Goal: Information Seeking & Learning: Learn about a topic

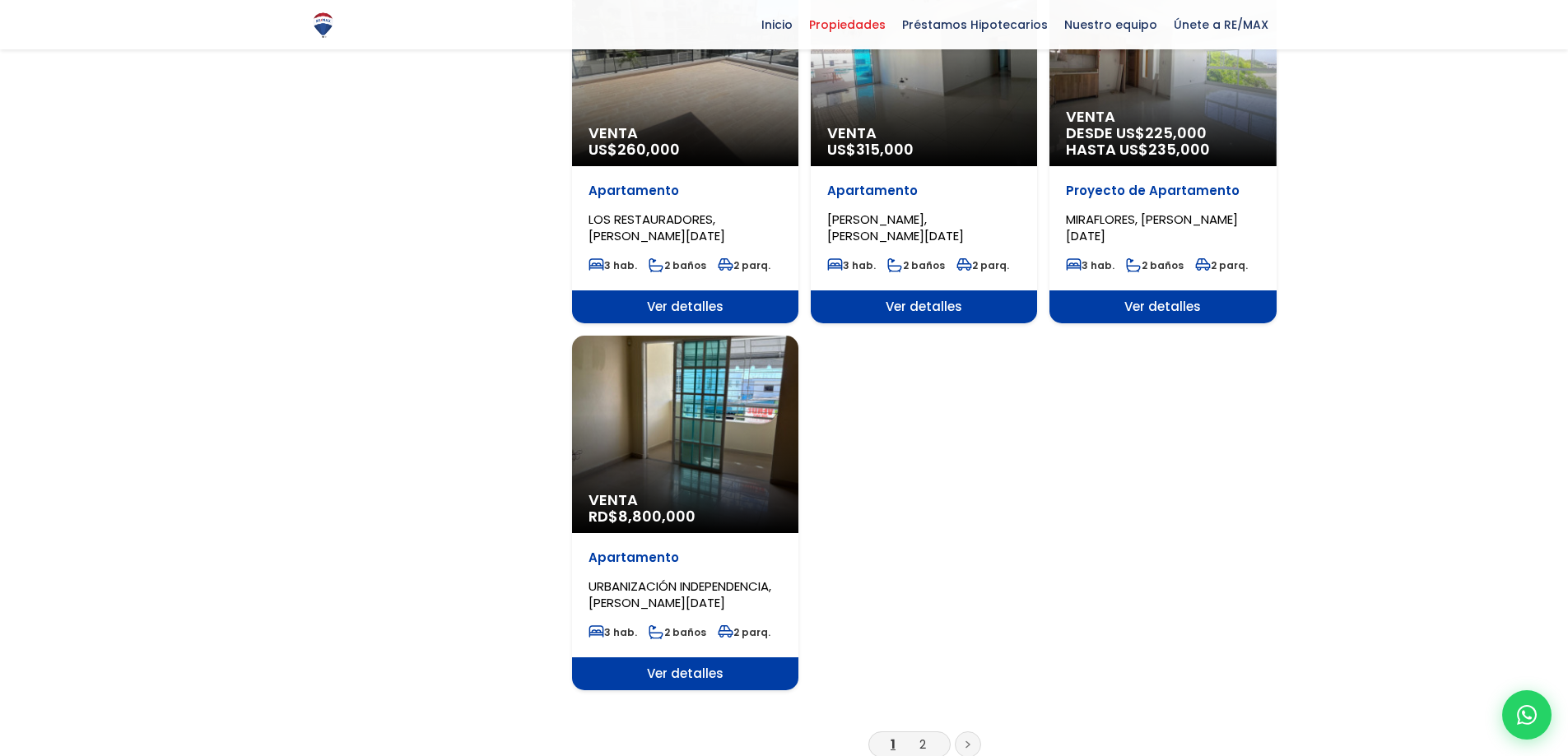
scroll to position [1810, 0]
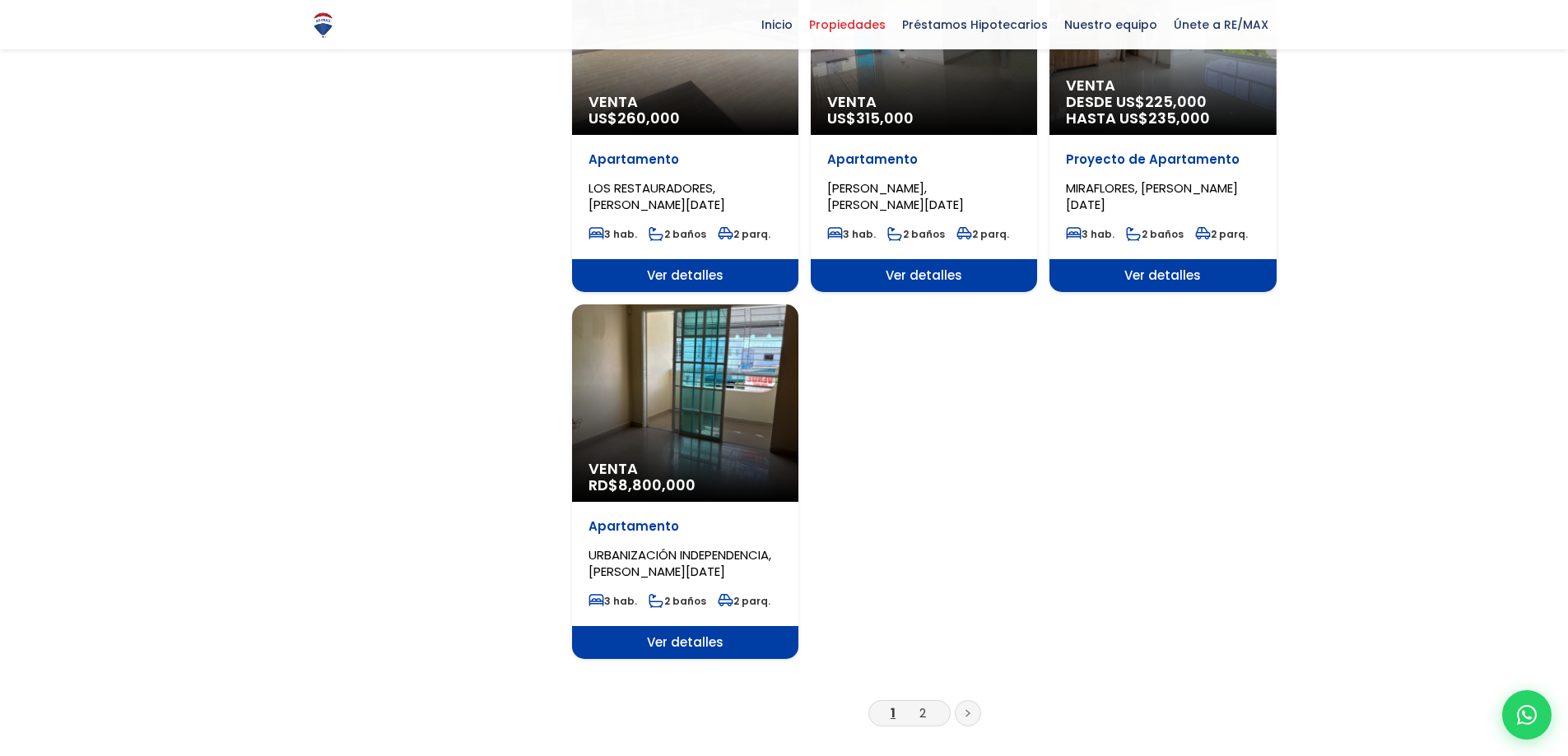
click at [708, 546] on span "URBANIZACIÓN INDEPENDENCIA, SANTO DOMINGO DE GUZMÁN" at bounding box center [680, 563] width 183 height 34
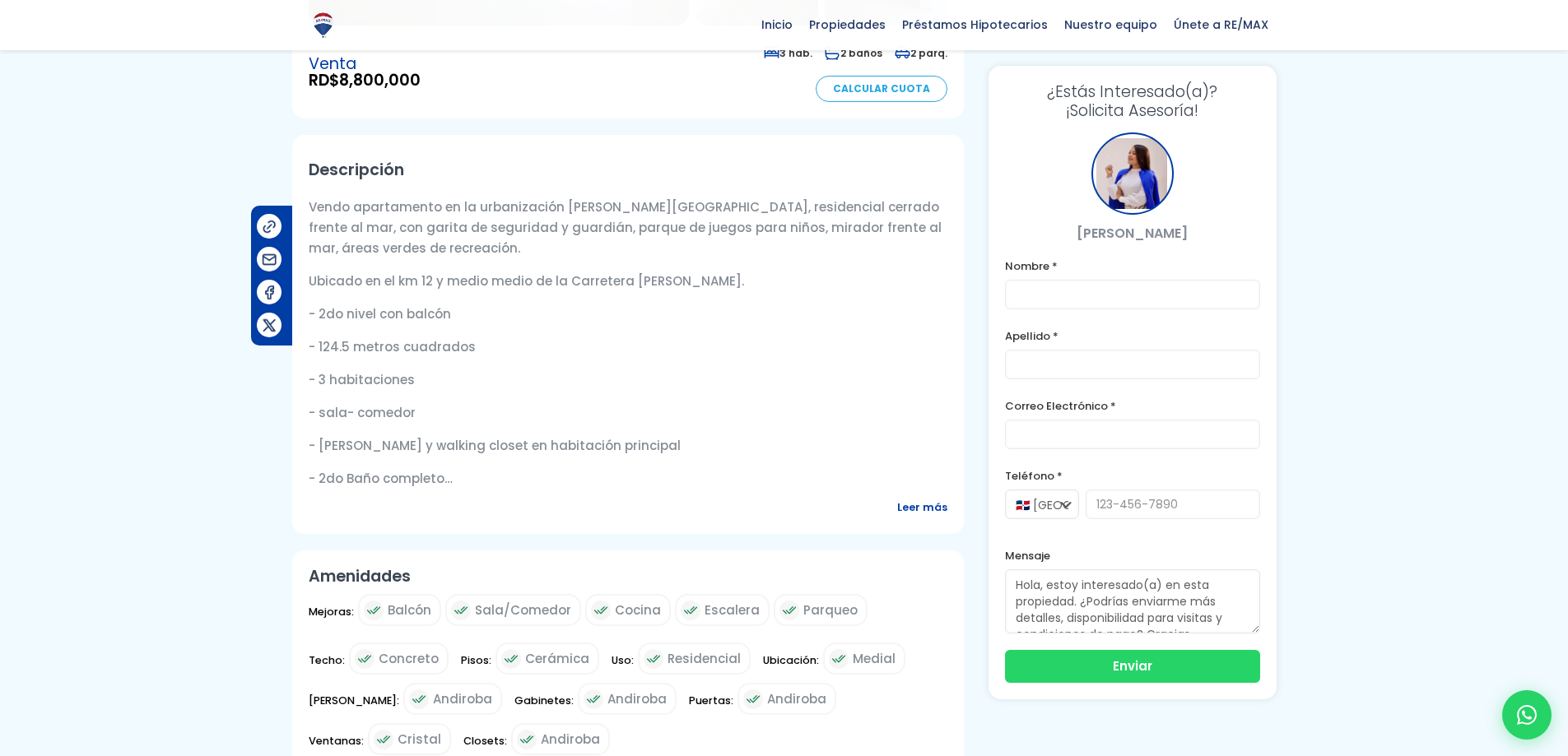
scroll to position [576, 0]
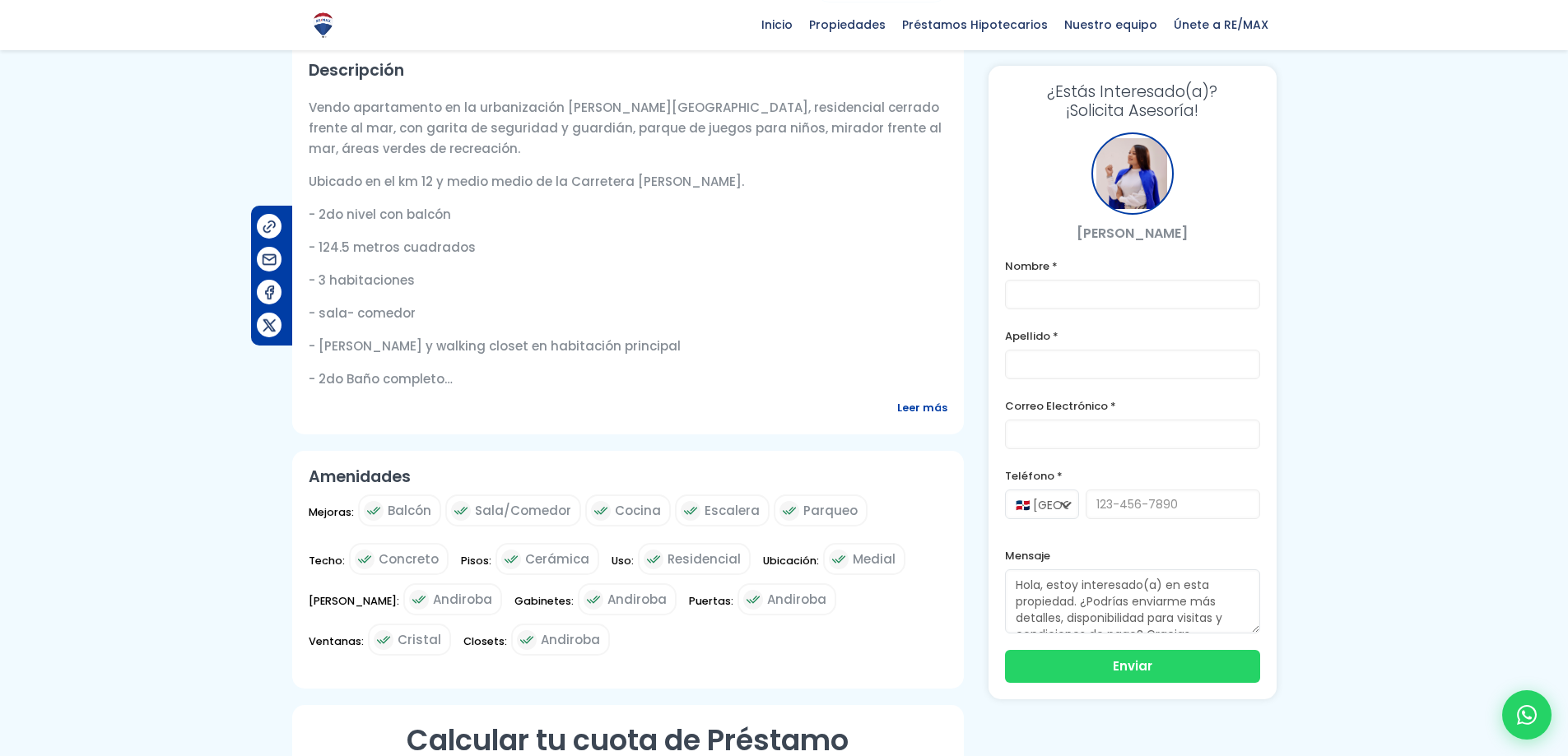
click at [914, 407] on span "Leer más" at bounding box center [922, 407] width 51 height 20
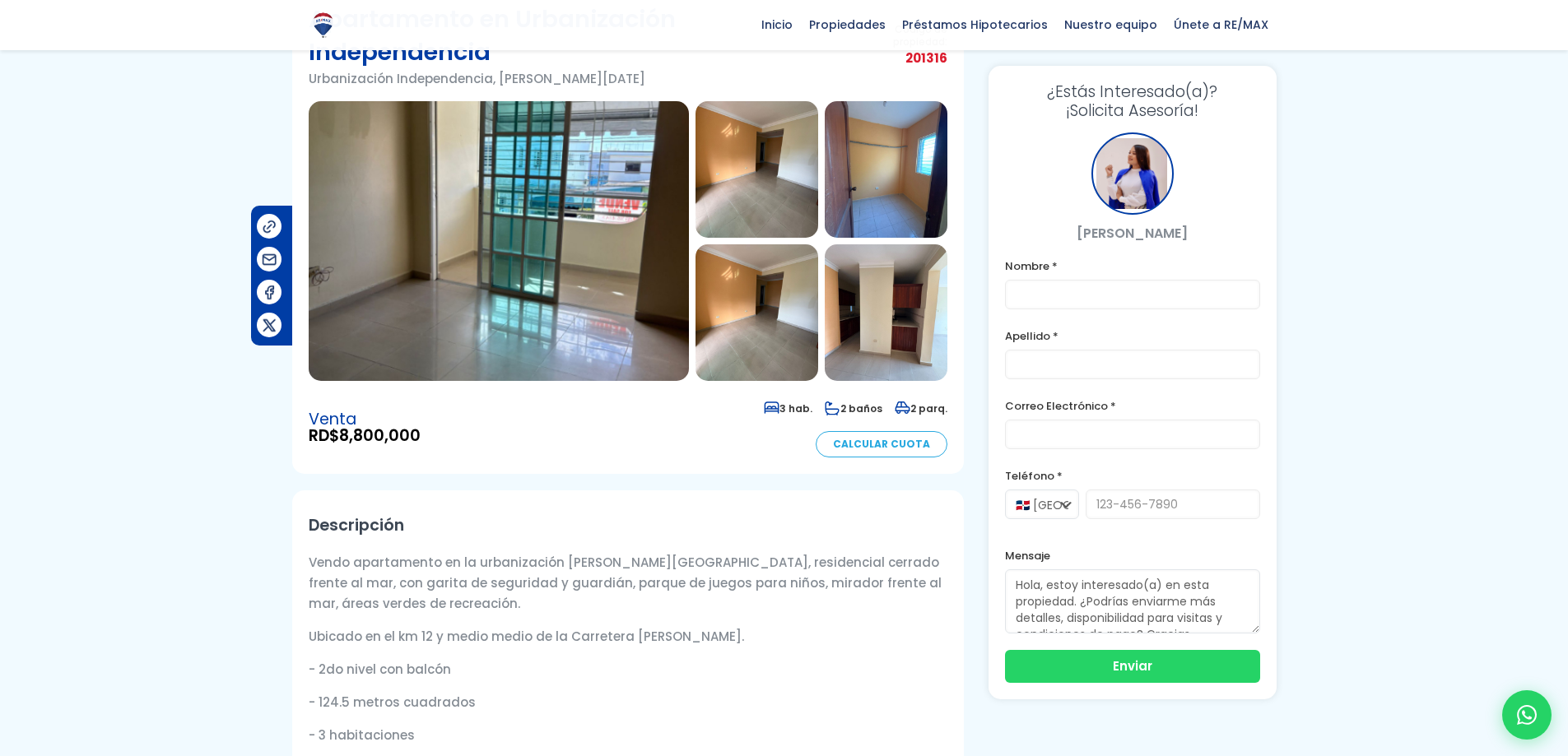
scroll to position [0, 0]
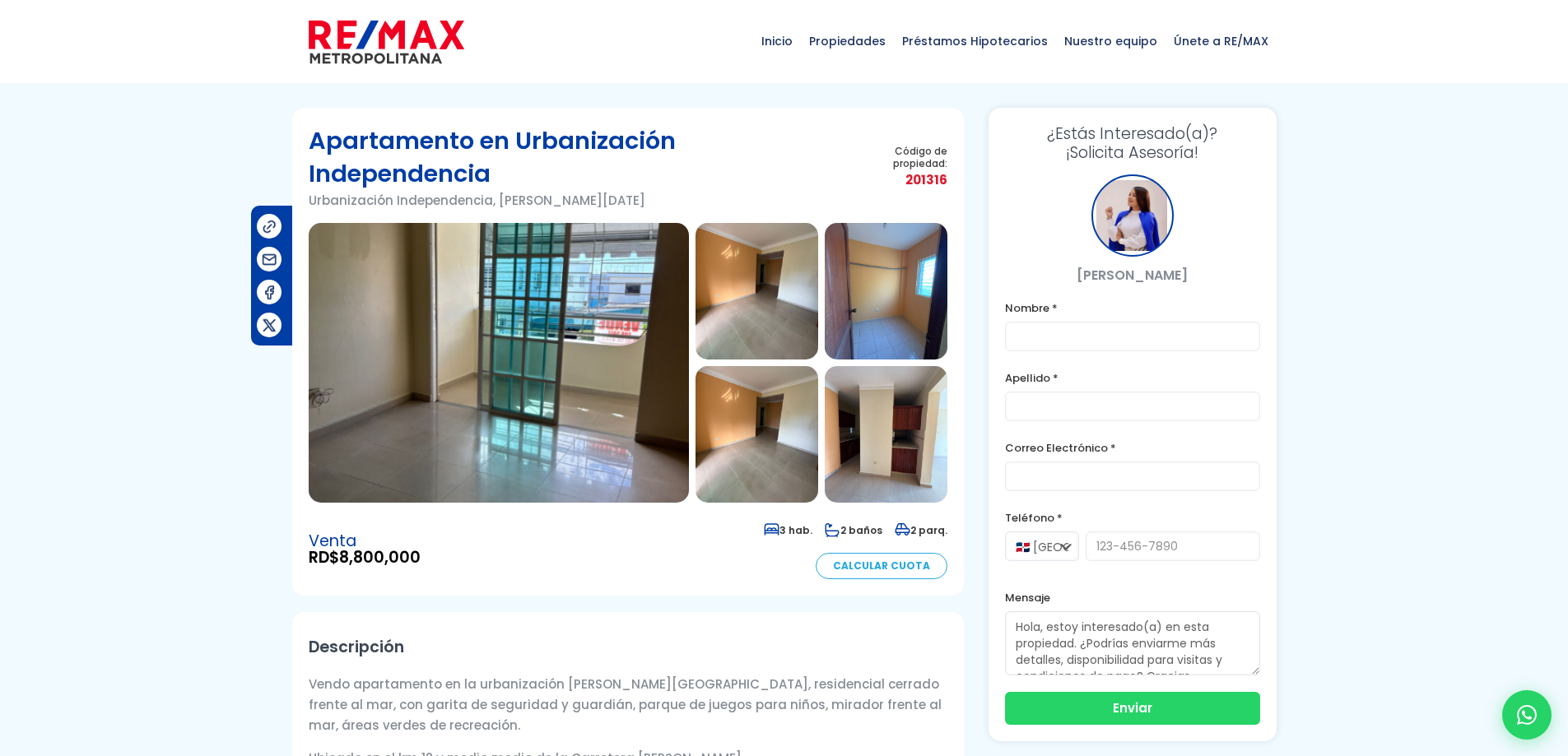
click at [458, 376] on img at bounding box center [498, 362] width 380 height 280
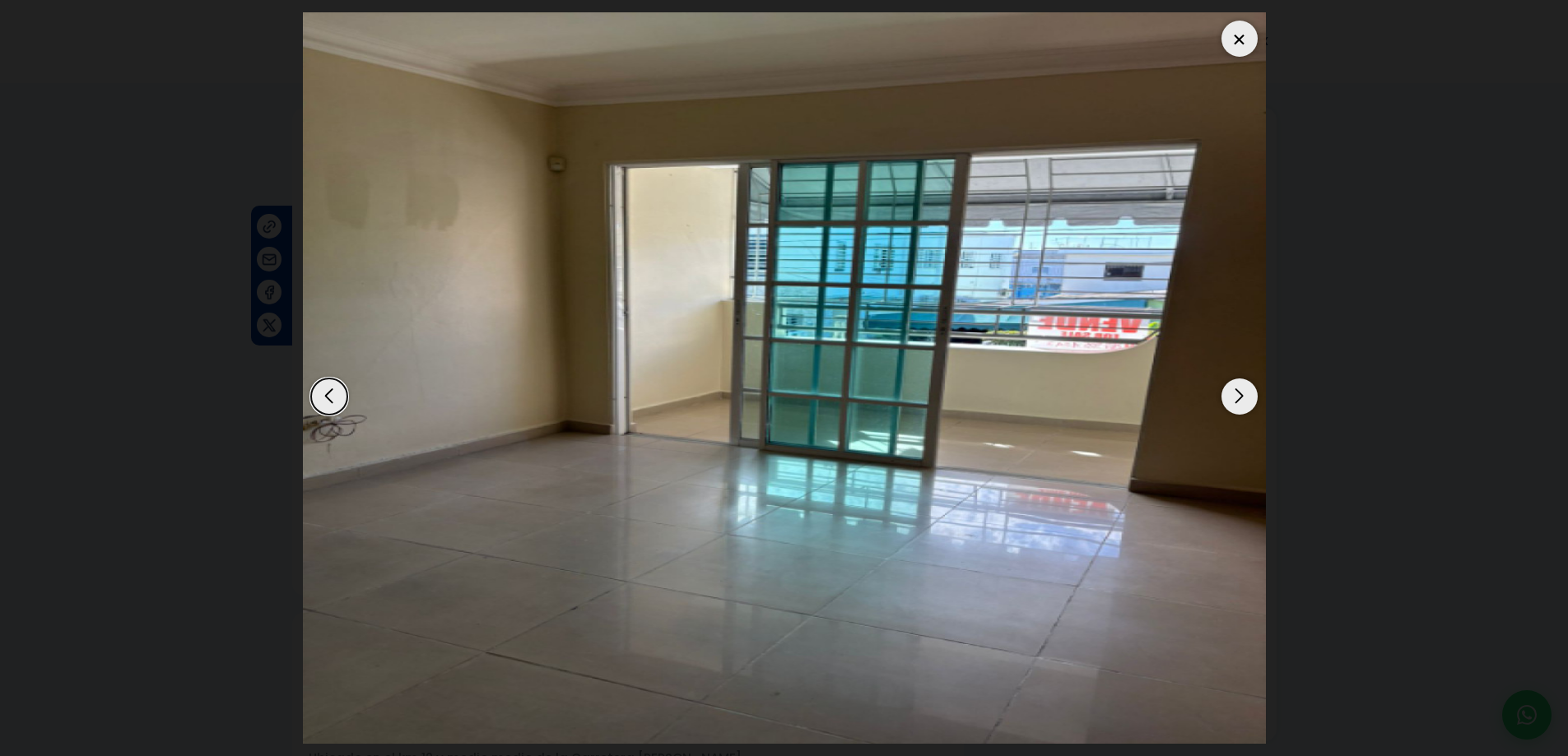
click at [1242, 396] on div "Next slide" at bounding box center [1239, 395] width 36 height 36
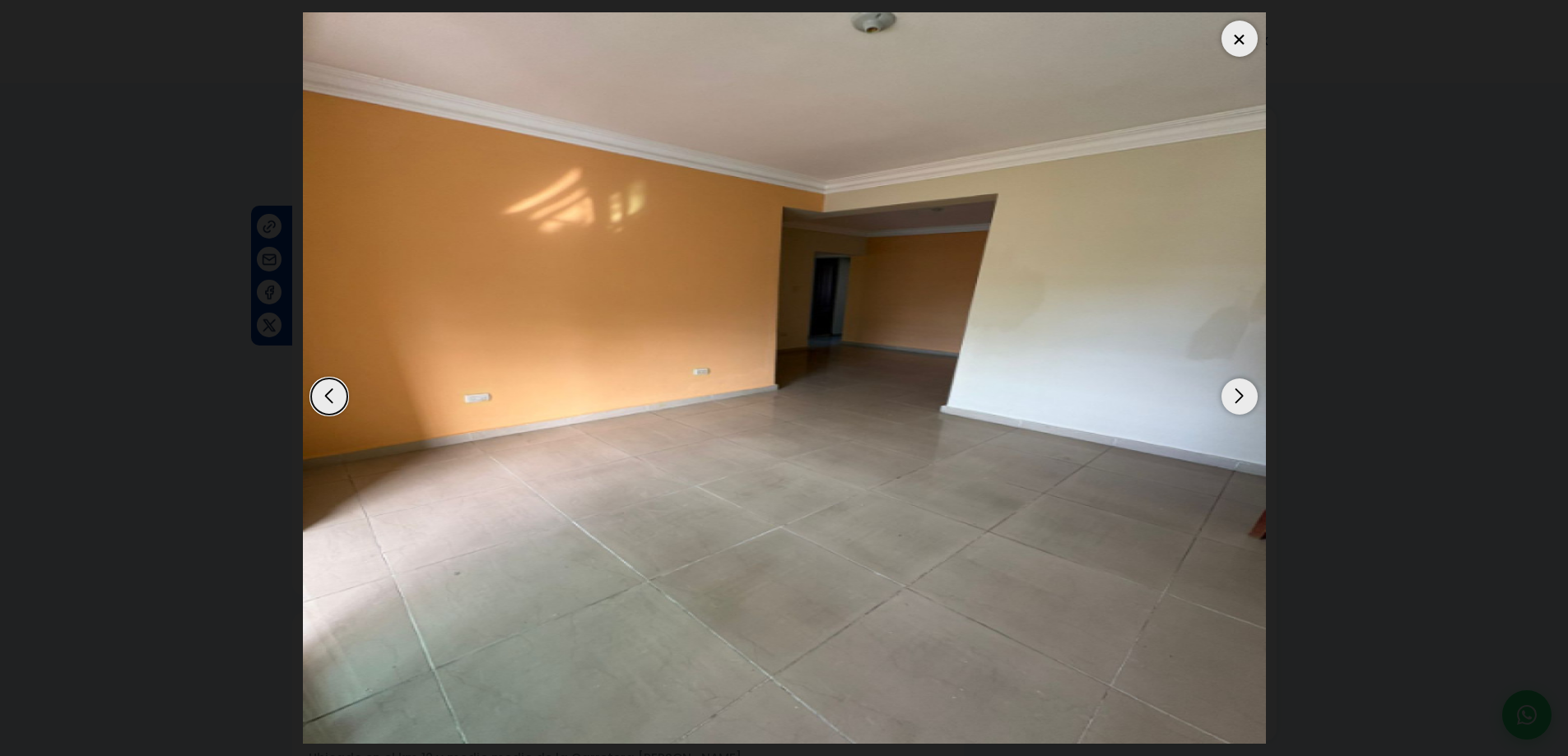
click at [1242, 396] on div "Next slide" at bounding box center [1239, 395] width 36 height 36
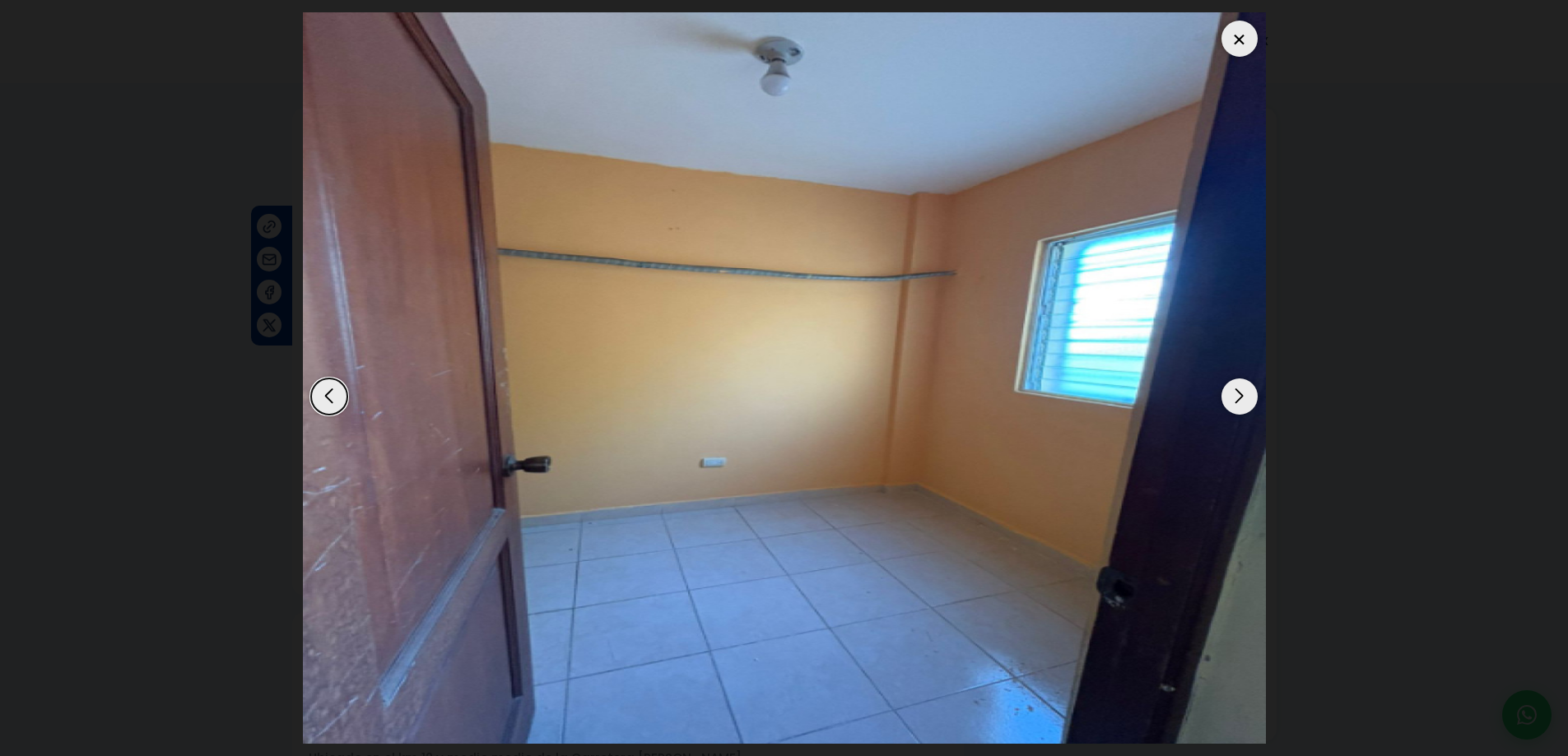
click at [1242, 396] on div "Next slide" at bounding box center [1239, 395] width 36 height 36
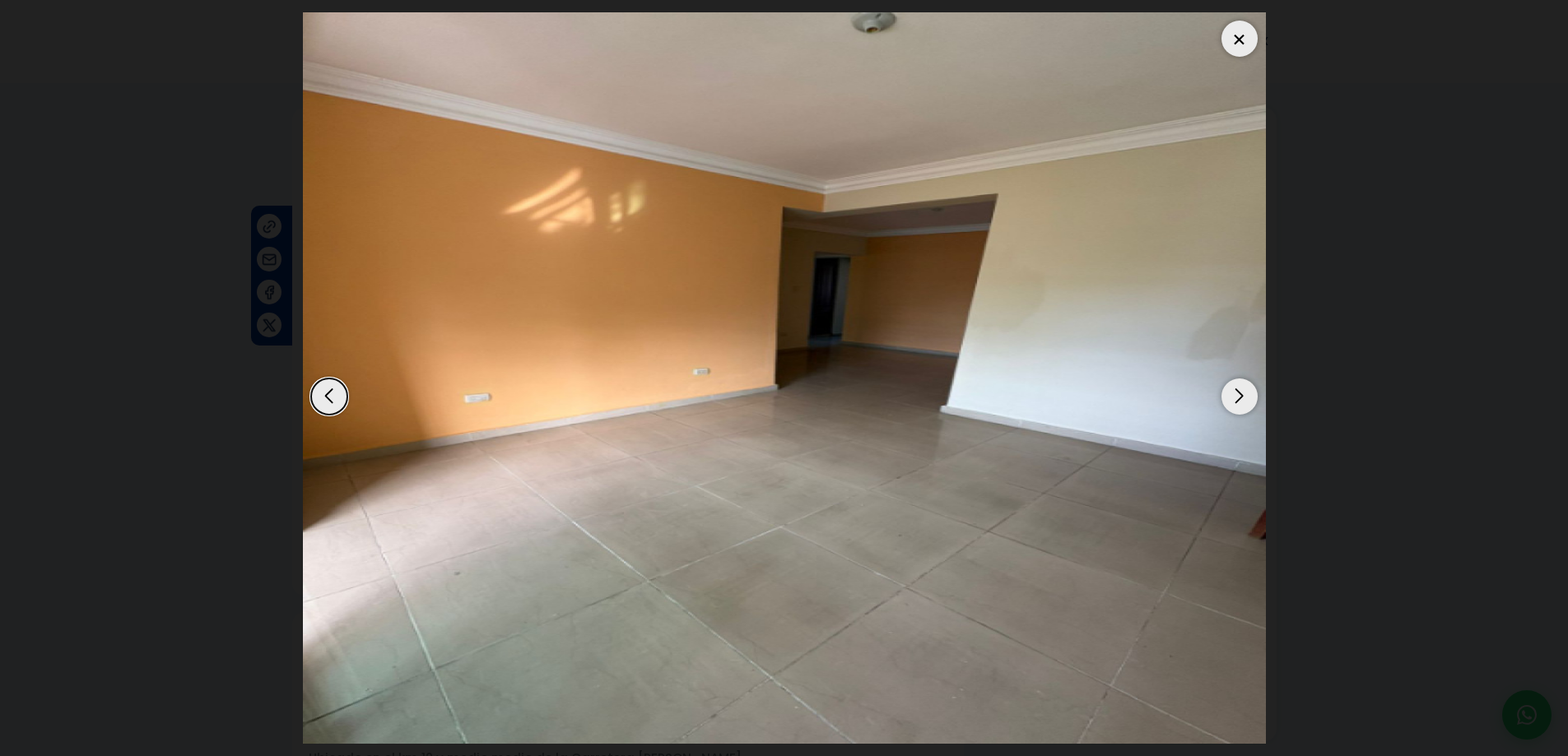
click at [1242, 396] on div "Next slide" at bounding box center [1239, 395] width 36 height 36
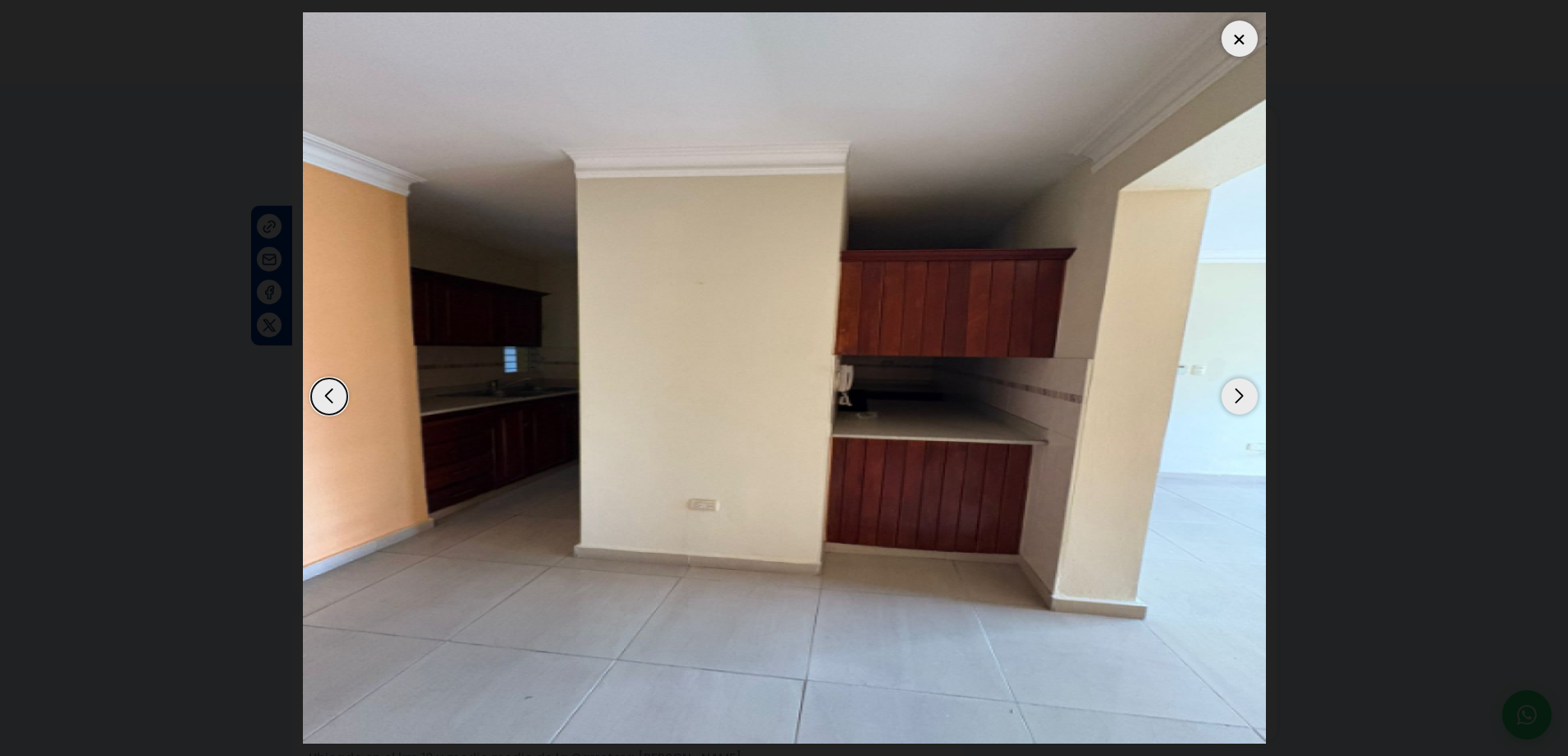
click at [1229, 35] on div at bounding box center [1239, 38] width 36 height 36
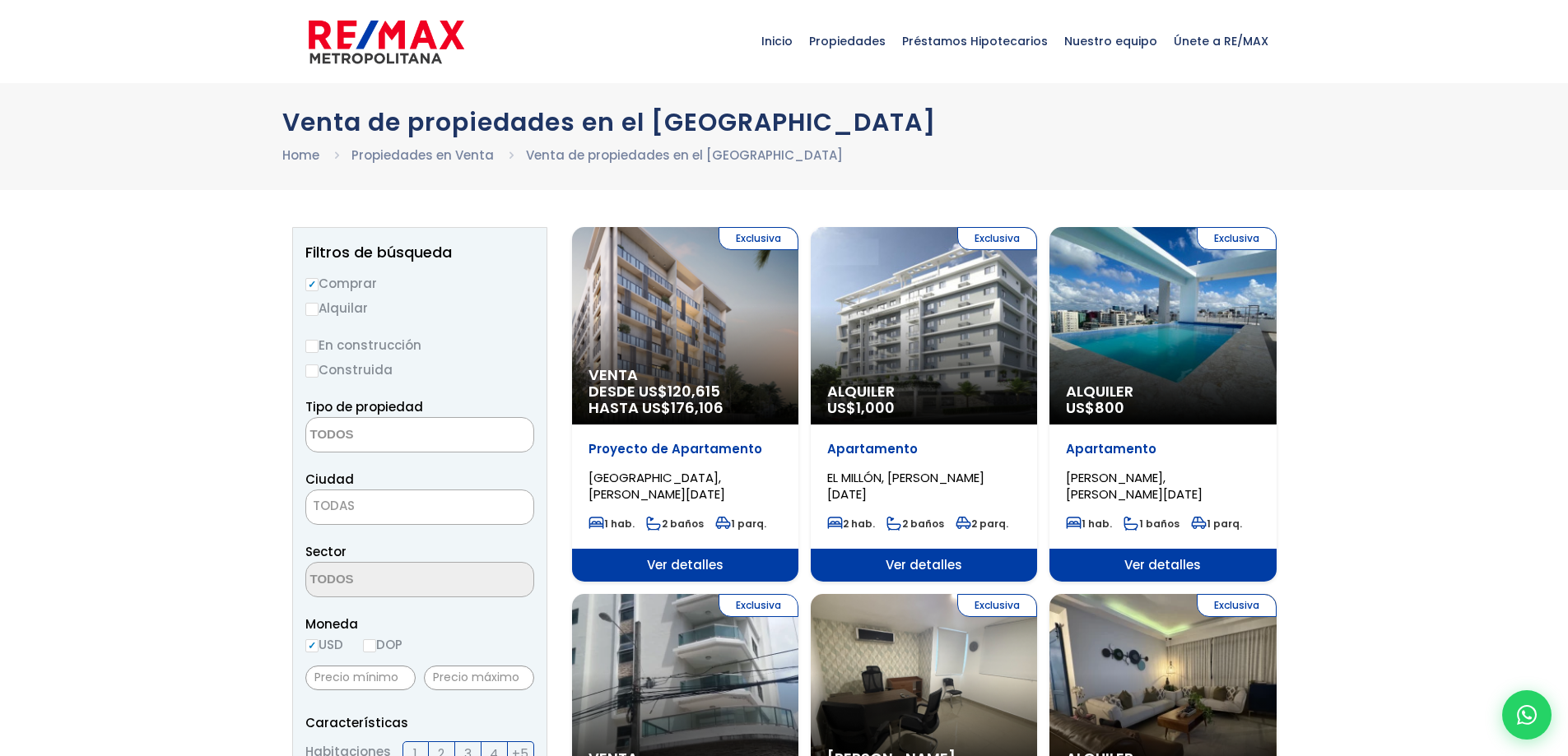
select select
click at [312, 341] on input "En construcción" at bounding box center [312, 346] width 13 height 13
radio input "true"
click at [425, 431] on textarea "Search" at bounding box center [386, 435] width 160 height 35
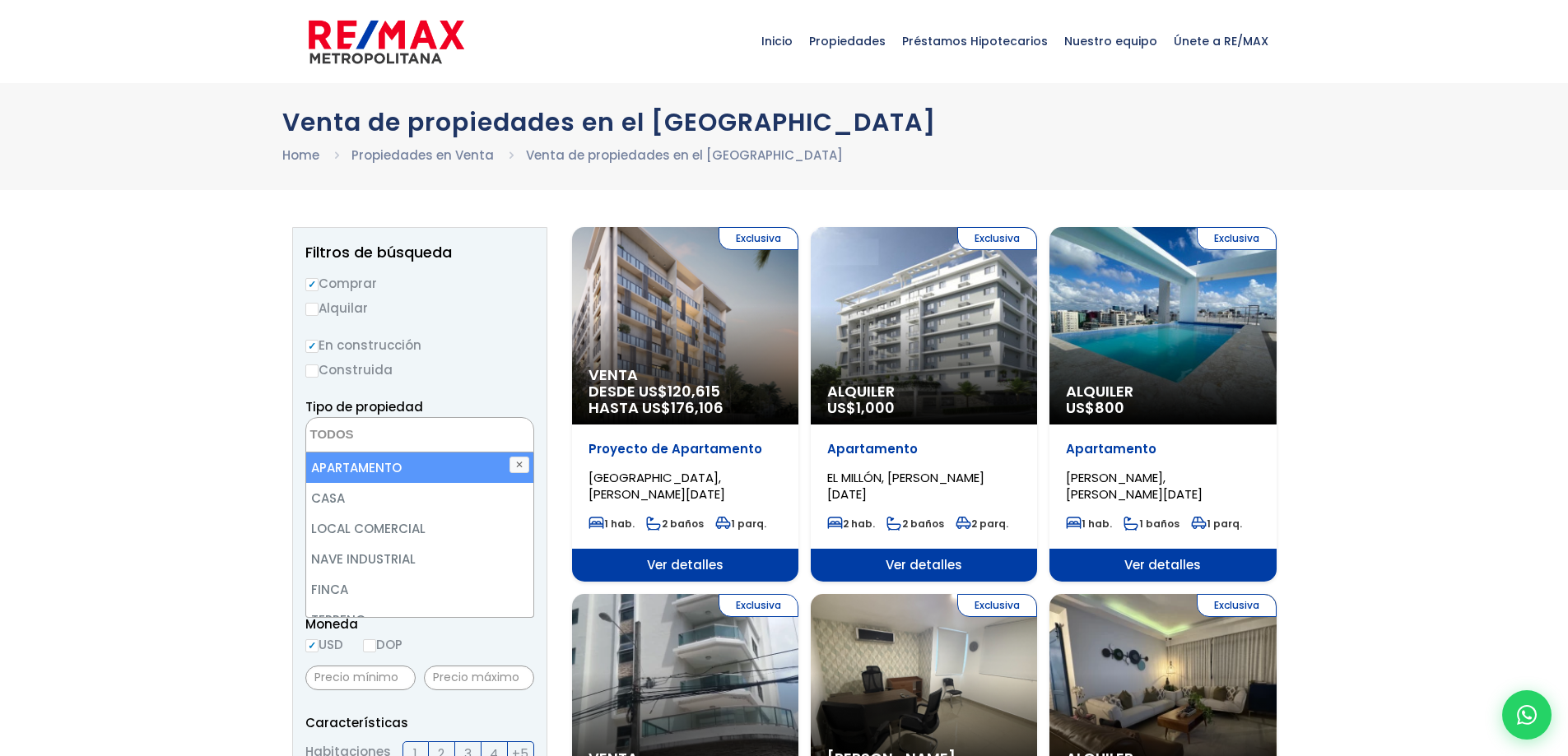
click at [386, 470] on li "APARTAMENTO" at bounding box center [420, 467] width 227 height 30
select select "apartment"
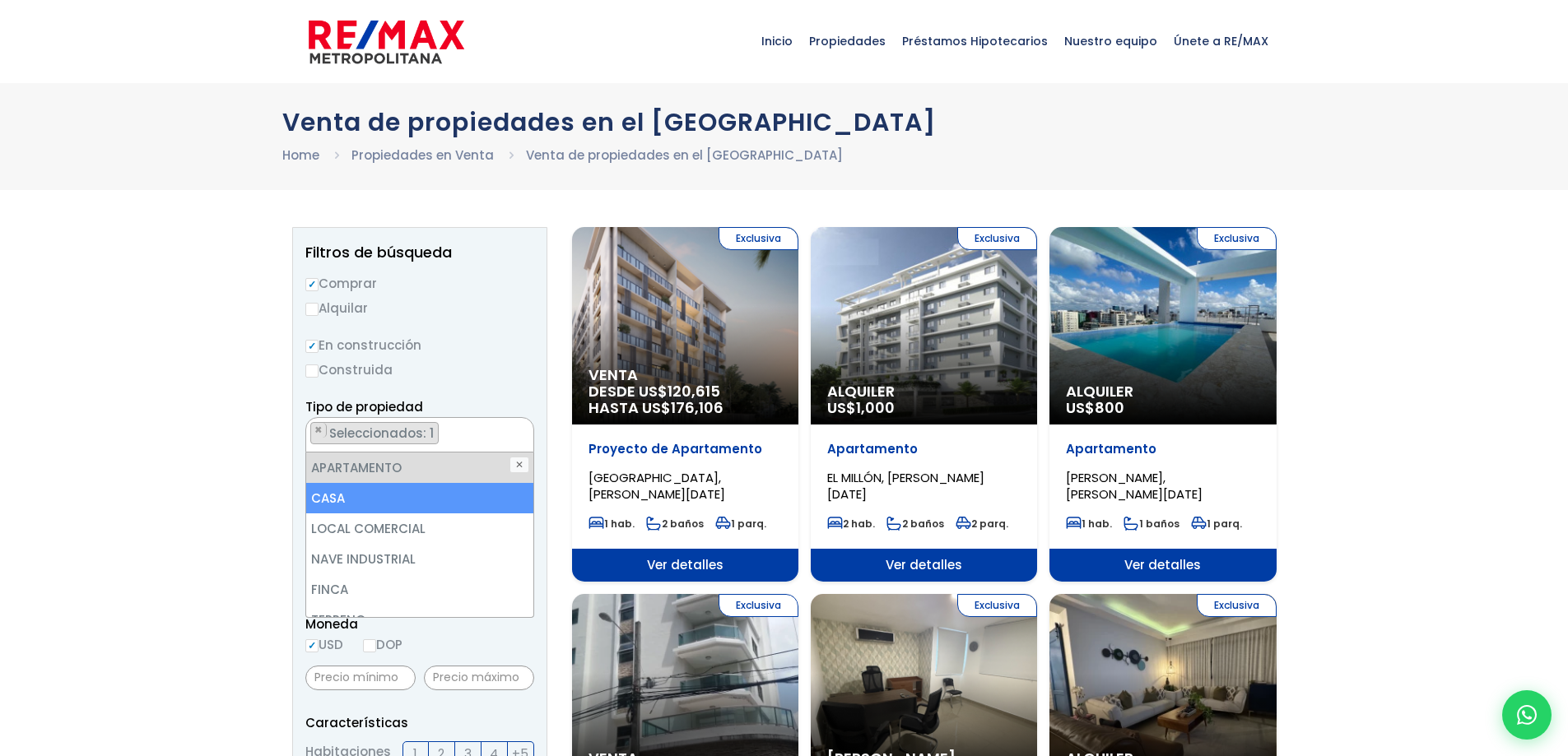
click at [347, 495] on li "CASA" at bounding box center [420, 498] width 227 height 30
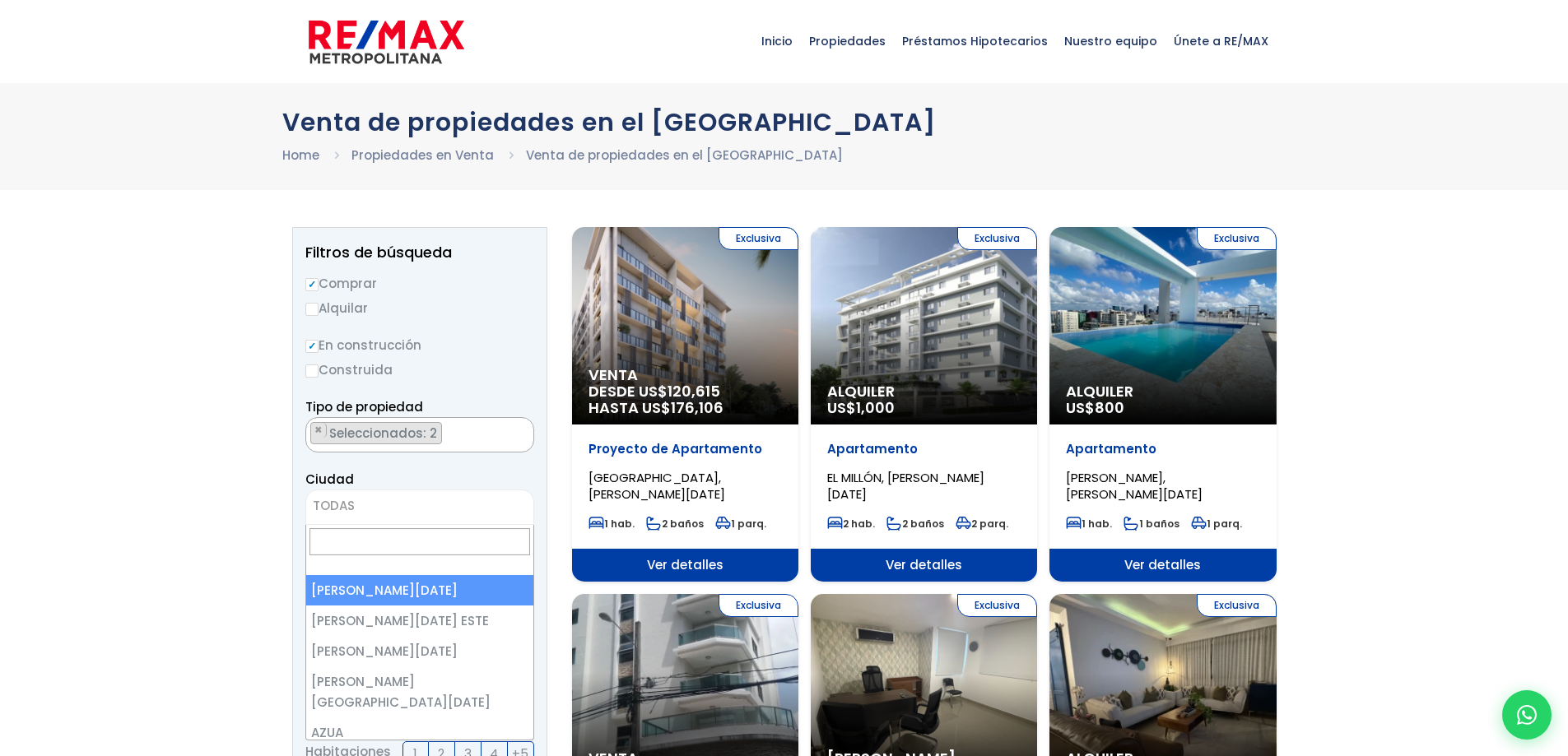
click at [358, 503] on span "TODAS" at bounding box center [420, 506] width 227 height 23
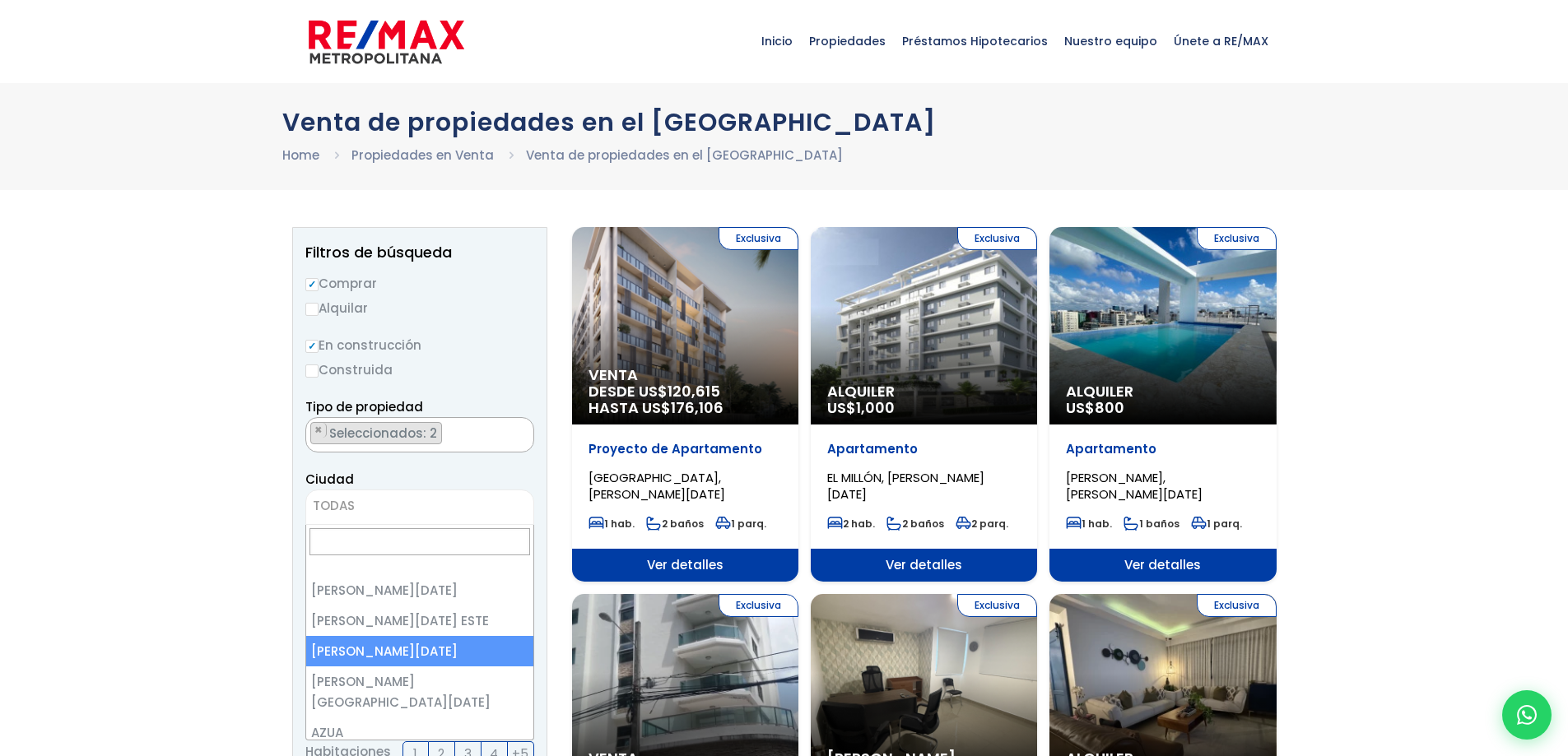
select select "149"
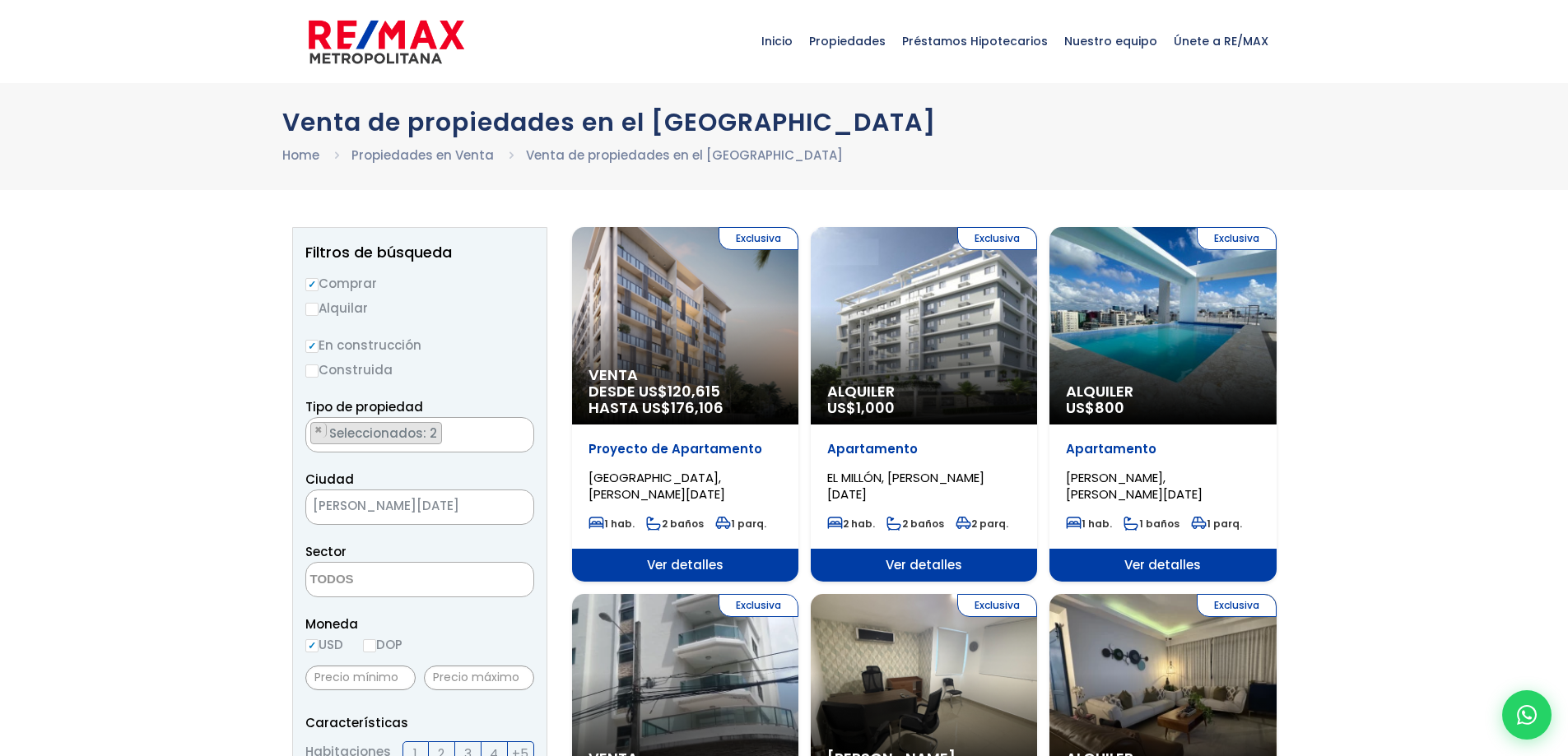
scroll to position [329, 0]
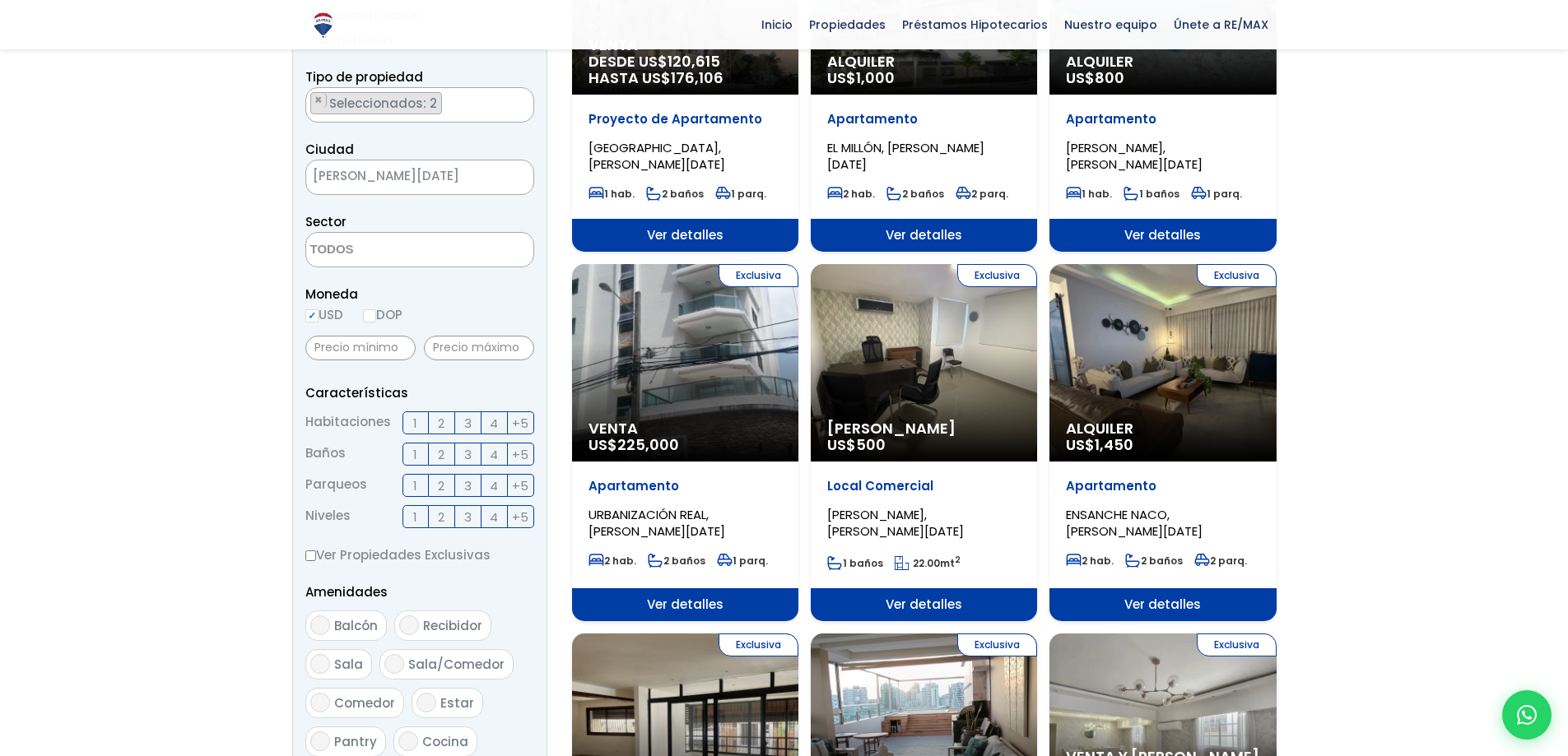
click at [370, 315] on input "DOP" at bounding box center [369, 315] width 13 height 13
radio input "true"
click at [370, 349] on input "text" at bounding box center [361, 348] width 110 height 25
type input "4,000,000"
click at [469, 339] on input "text" at bounding box center [479, 348] width 110 height 25
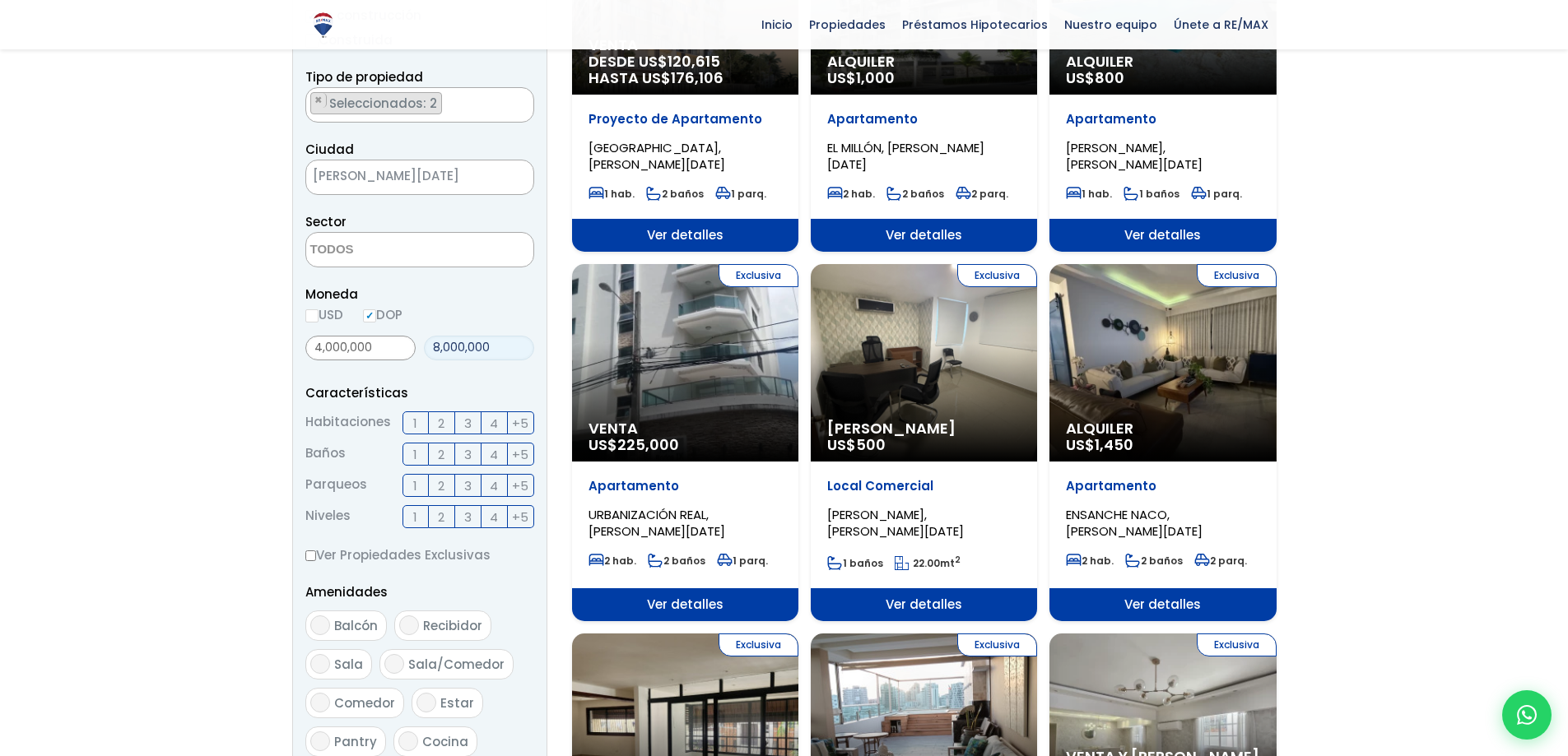
type input "8,000,000"
click at [469, 423] on span "3" at bounding box center [468, 423] width 7 height 20
click at [0, 0] on input "3" at bounding box center [0, 0] width 0 height 0
click at [442, 455] on span "2" at bounding box center [441, 454] width 6 height 20
click at [0, 0] on input "2" at bounding box center [0, 0] width 0 height 0
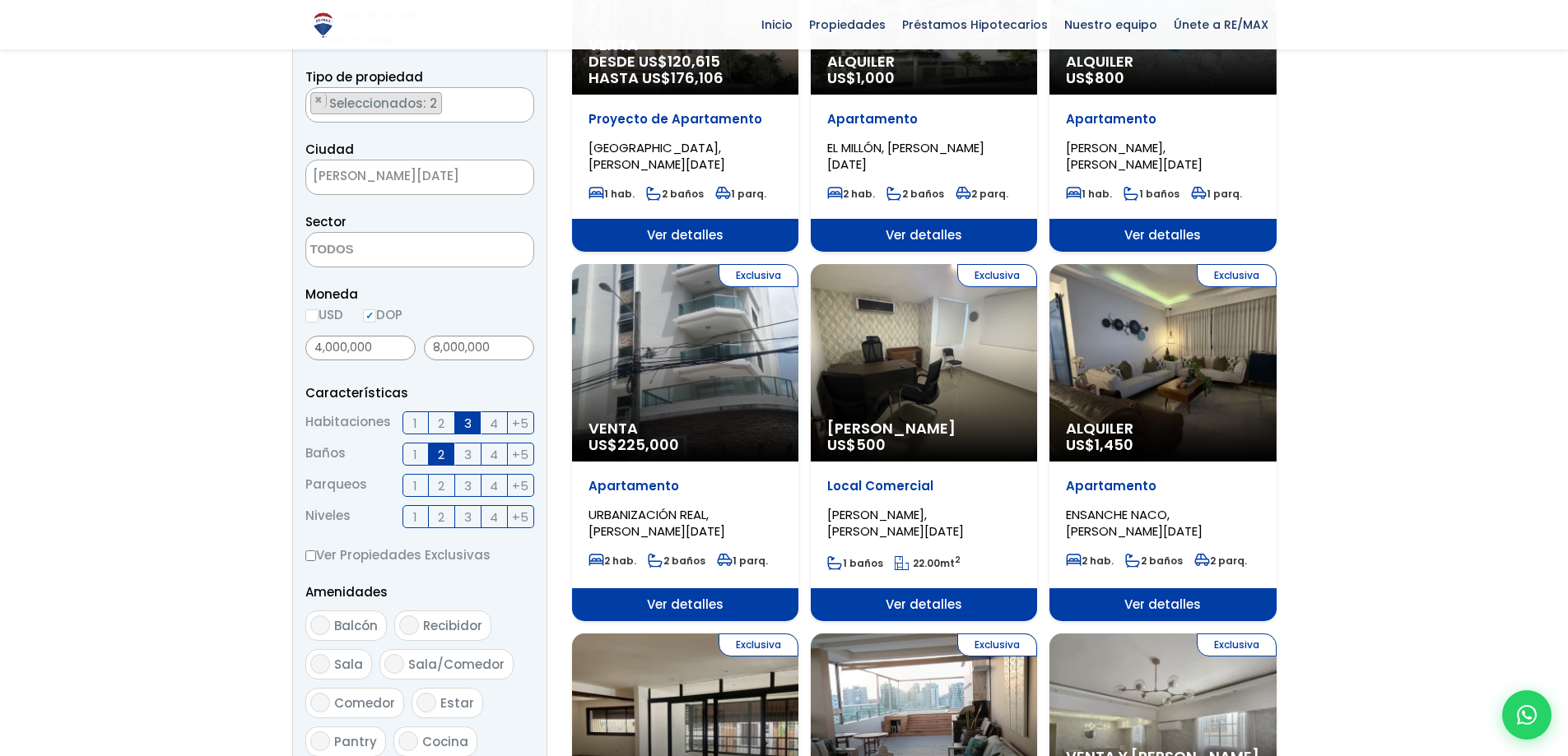
click at [442, 487] on span "2" at bounding box center [441, 486] width 6 height 20
click at [0, 0] on input "2" at bounding box center [0, 0] width 0 height 0
click at [442, 515] on span "2" at bounding box center [441, 517] width 6 height 20
click at [0, 0] on input "2" at bounding box center [0, 0] width 0 height 0
click at [465, 517] on span "3" at bounding box center [468, 517] width 7 height 20
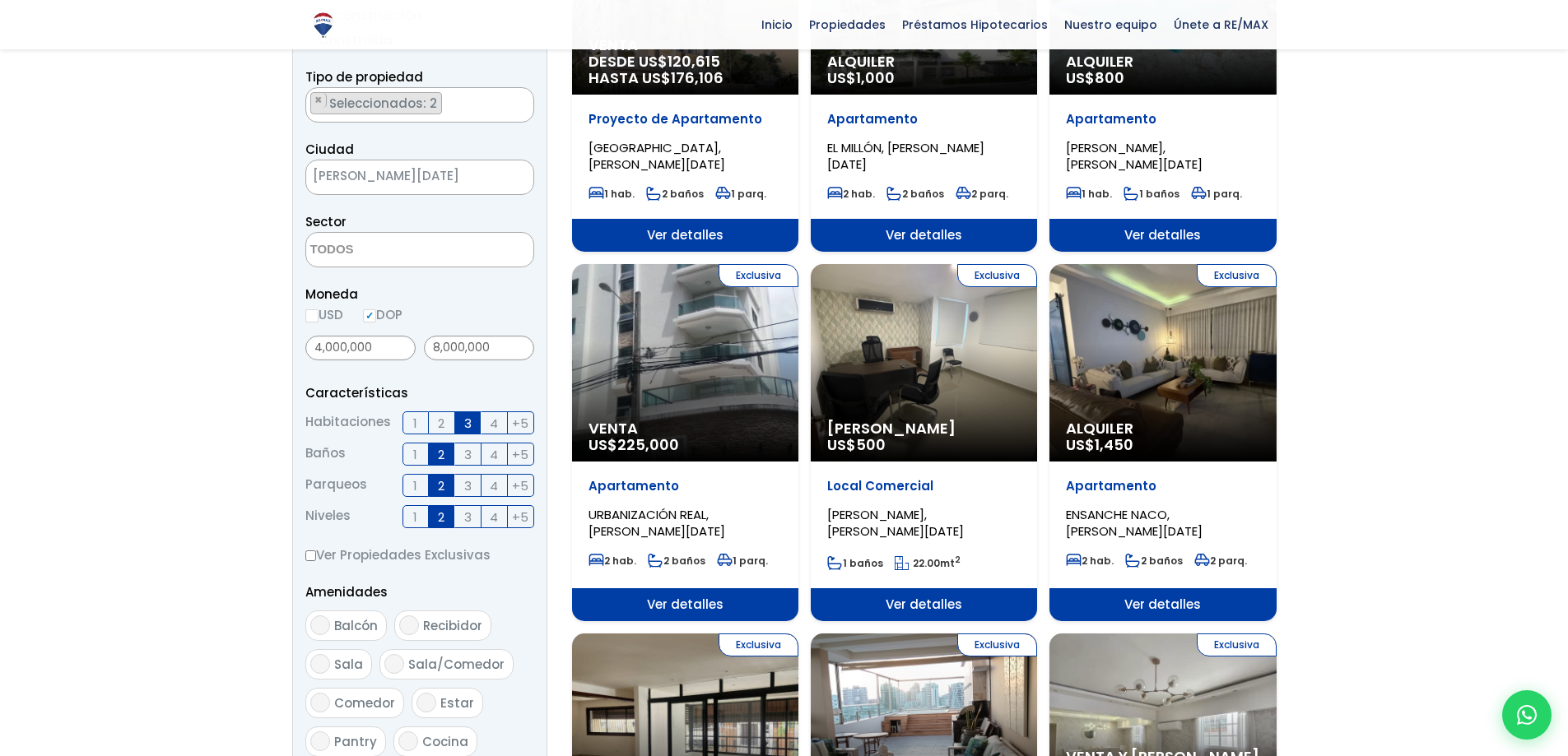
click at [0, 0] on input "3" at bounding box center [0, 0] width 0 height 0
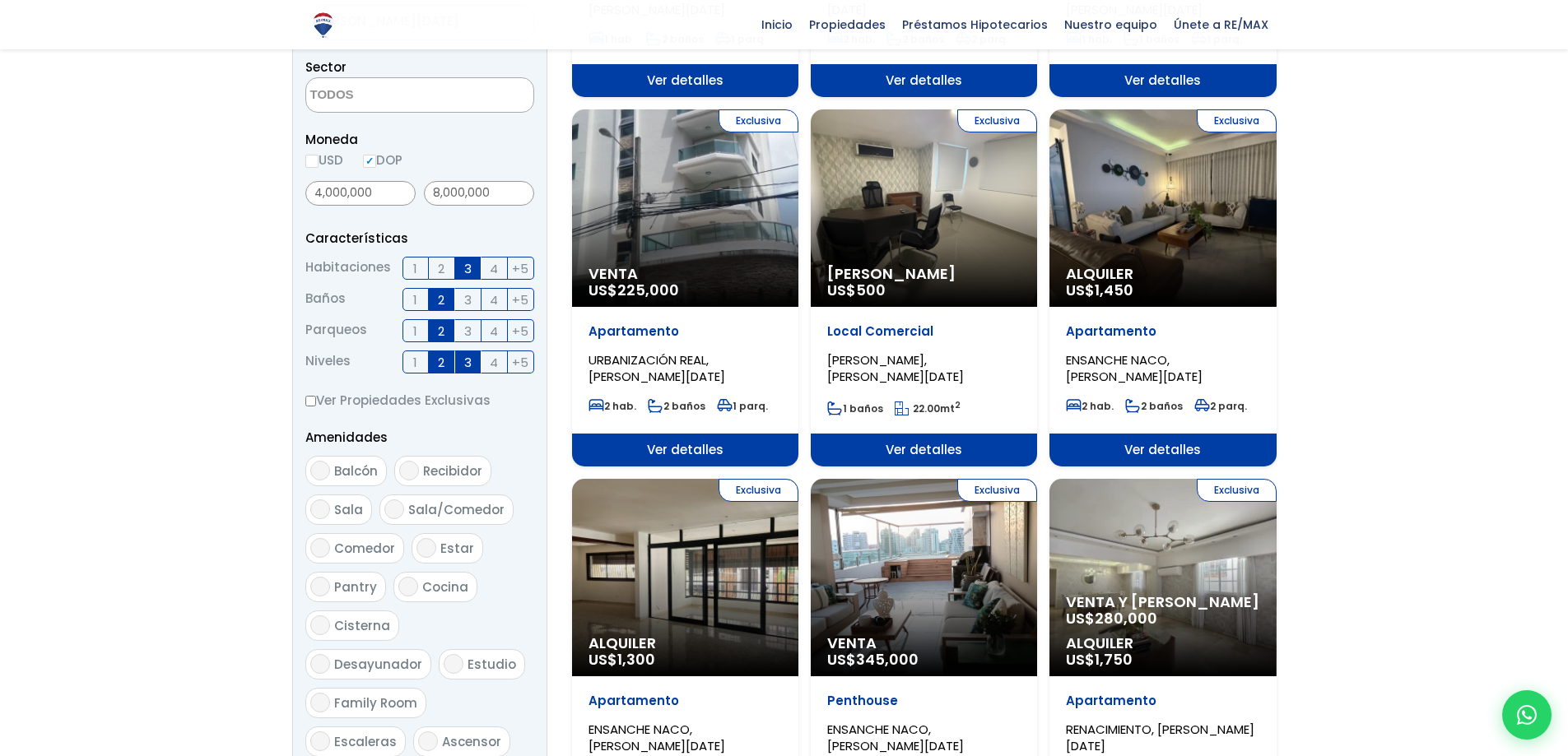
scroll to position [494, 0]
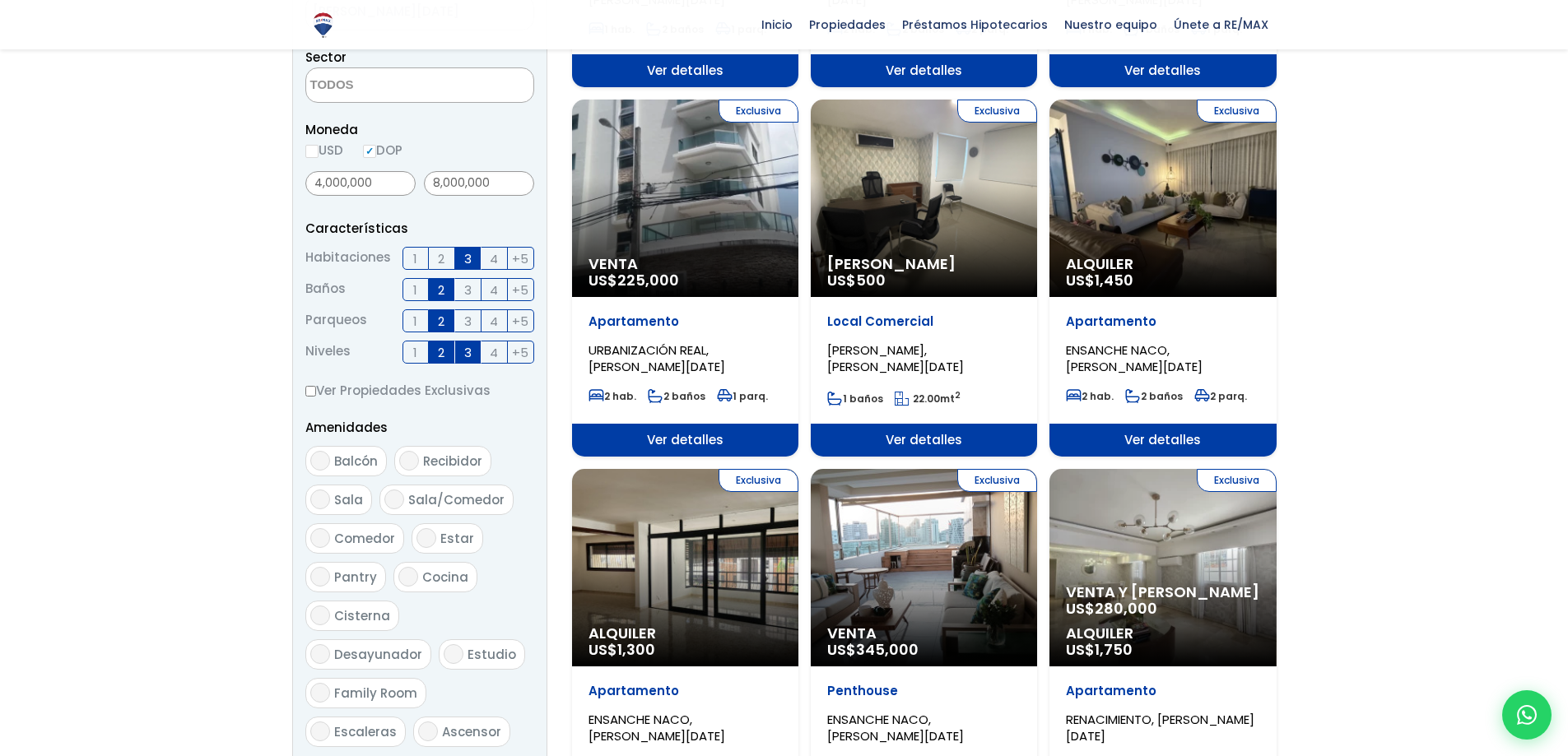
click at [322, 459] on input "Balcón" at bounding box center [319, 460] width 19 height 19
checkbox input "true"
click at [317, 500] on input "Sala" at bounding box center [319, 498] width 19 height 19
checkbox input "true"
click at [317, 535] on input "Comedor" at bounding box center [319, 537] width 19 height 19
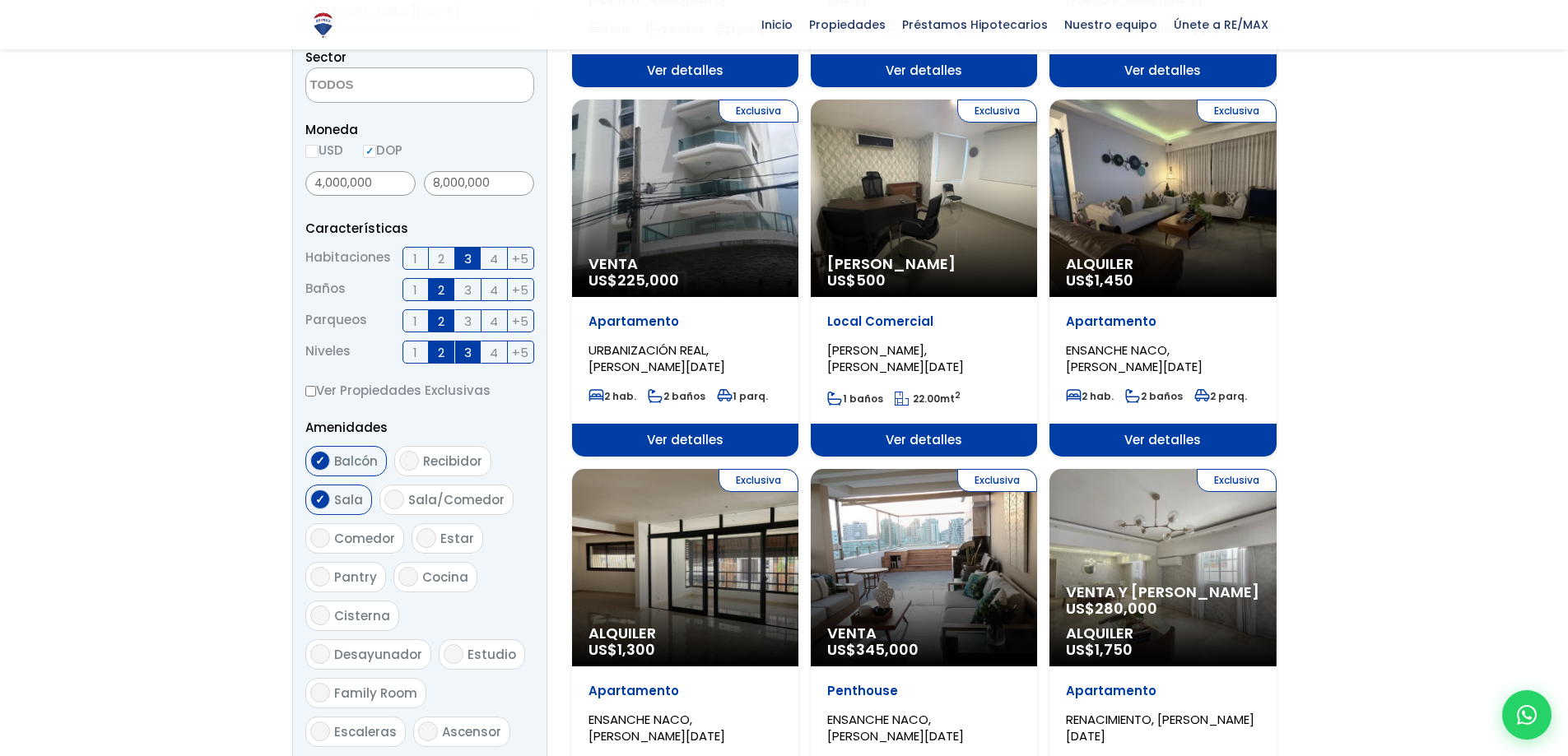
checkbox input "true"
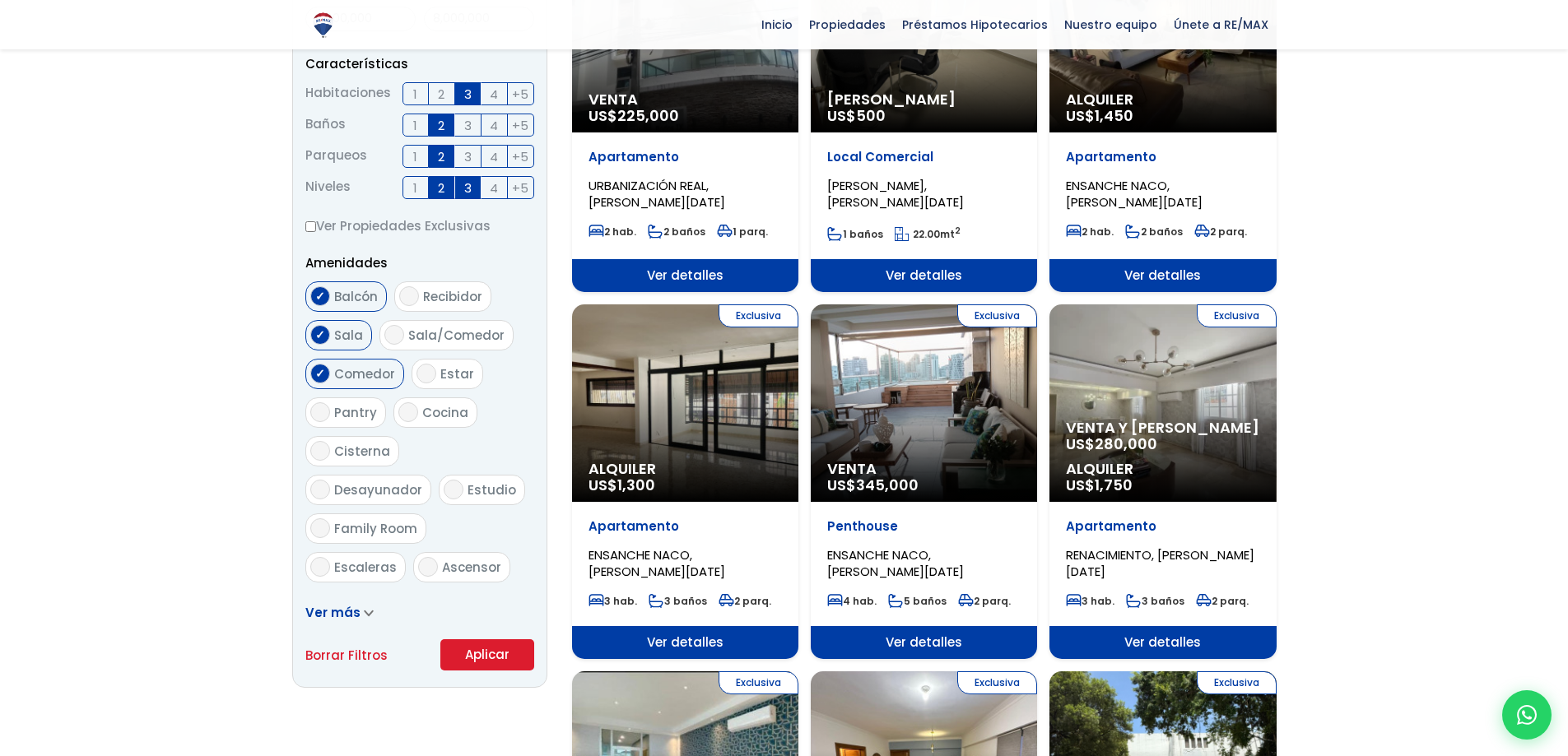
click at [406, 411] on input "Cocina" at bounding box center [408, 411] width 19 height 19
checkbox input "true"
click at [317, 451] on input "Cisterna" at bounding box center [319, 450] width 19 height 19
checkbox input "true"
click at [319, 557] on input "Escaleras" at bounding box center [319, 567] width 19 height 19
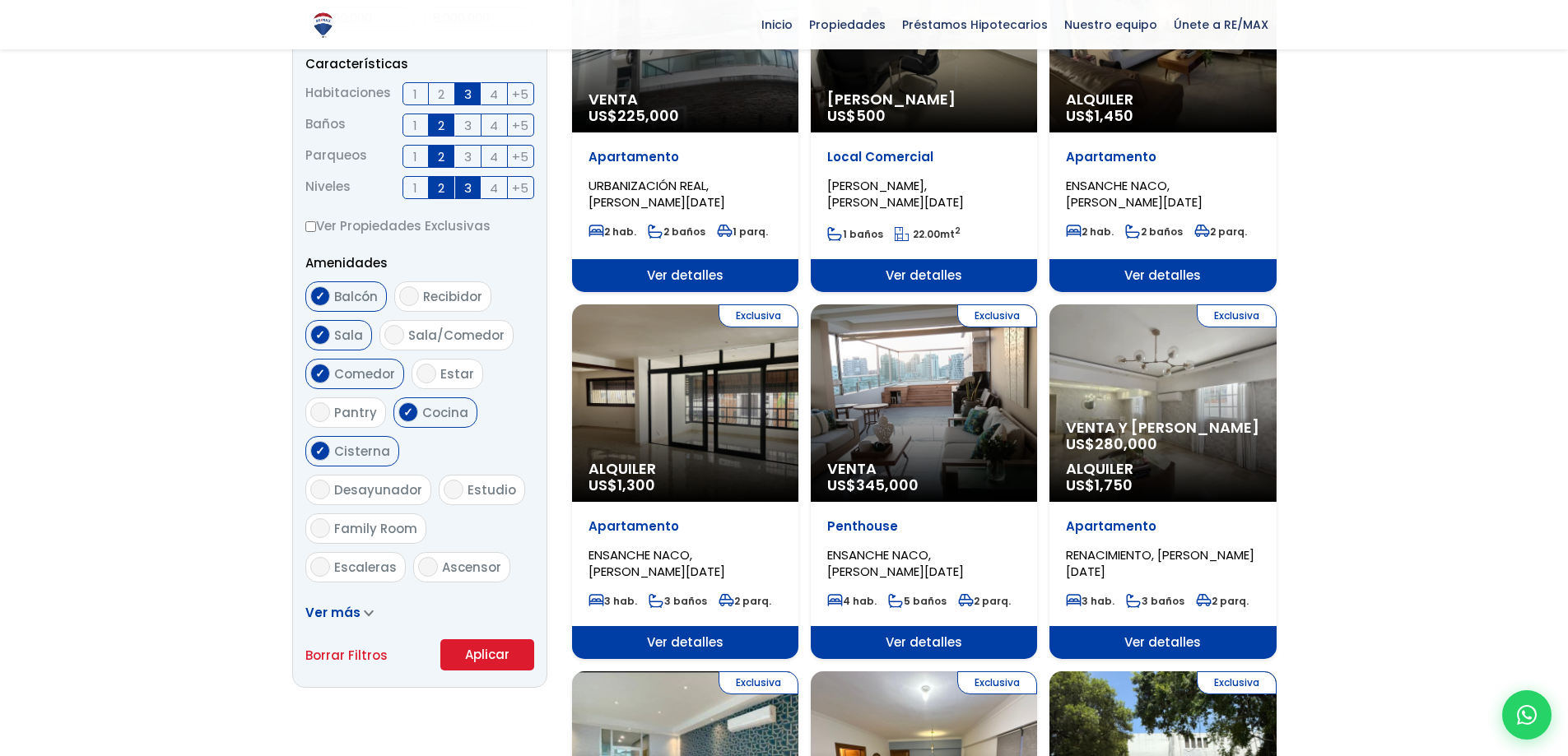
checkbox input "true"
click at [330, 590] on label "Terraza techada" at bounding box center [378, 605] width 146 height 30
click at [330, 596] on input "Terraza techada" at bounding box center [319, 605] width 19 height 19
checkbox input "true"
click at [486, 656] on button "Aplicar" at bounding box center [488, 655] width 94 height 31
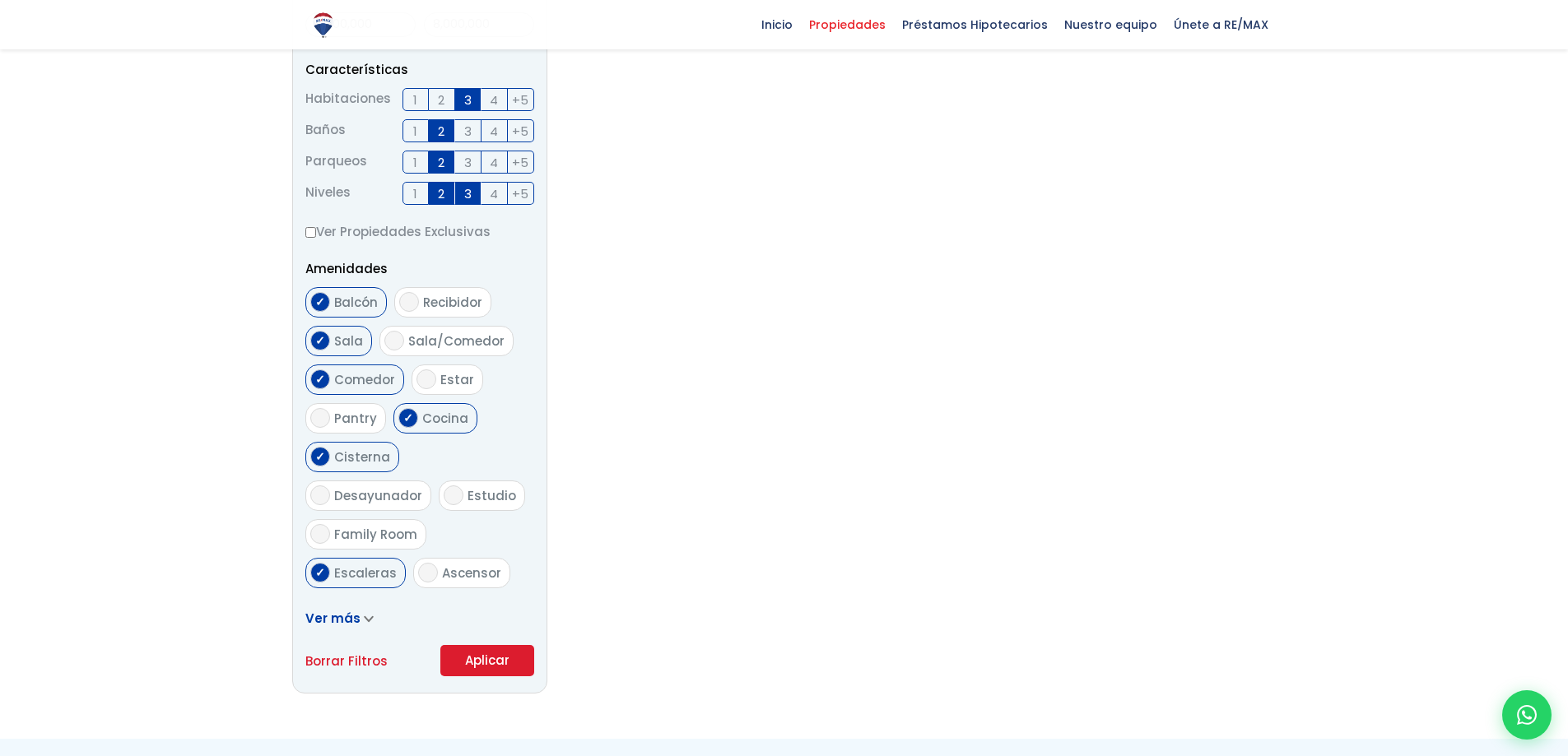
scroll to position [659, 0]
click at [318, 600] on input "Terraza techada" at bounding box center [319, 609] width 19 height 19
checkbox input "false"
click at [473, 649] on button "Aplicar" at bounding box center [488, 659] width 94 height 31
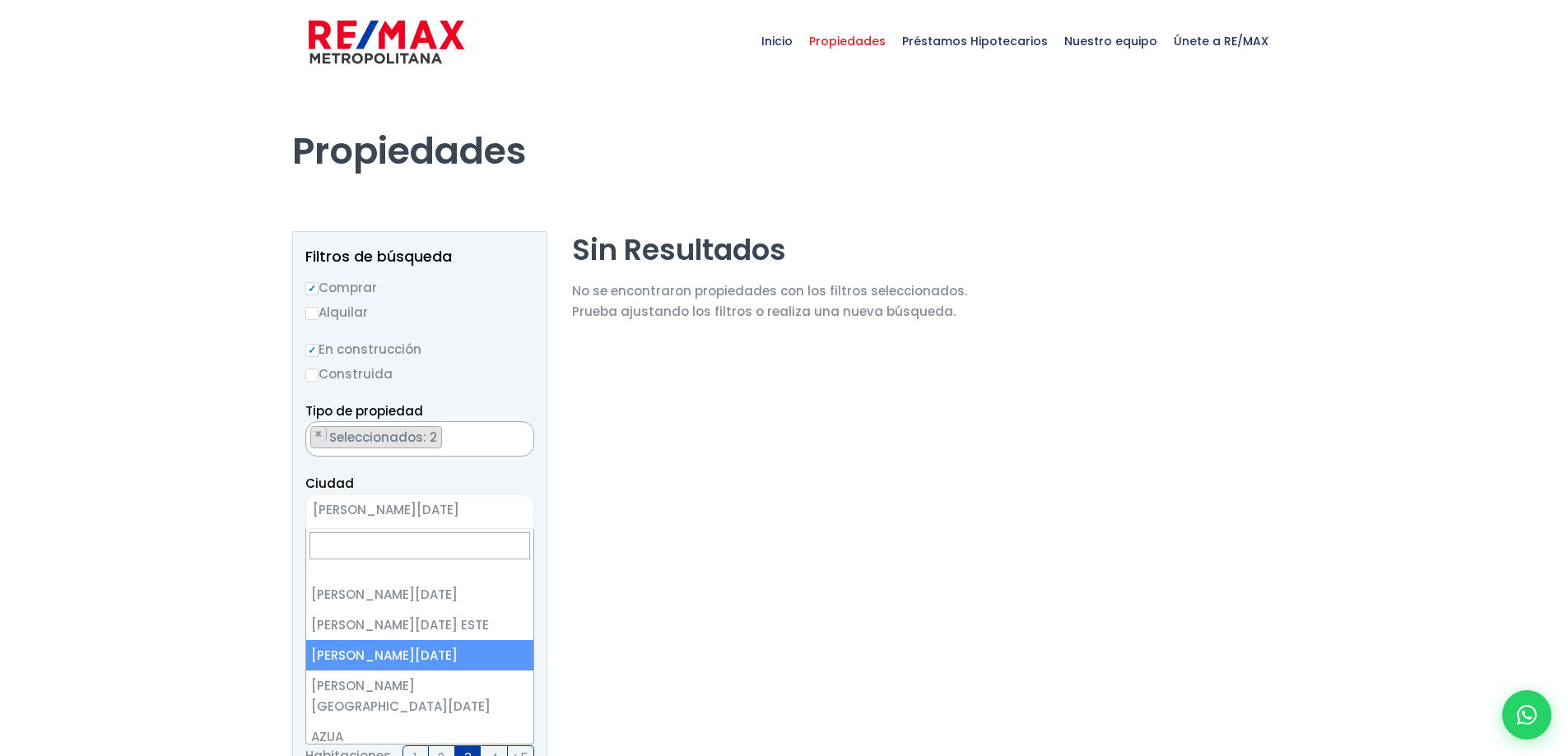
click at [457, 510] on span "SANTO DOMINGO OESTE" at bounding box center [399, 510] width 186 height 23
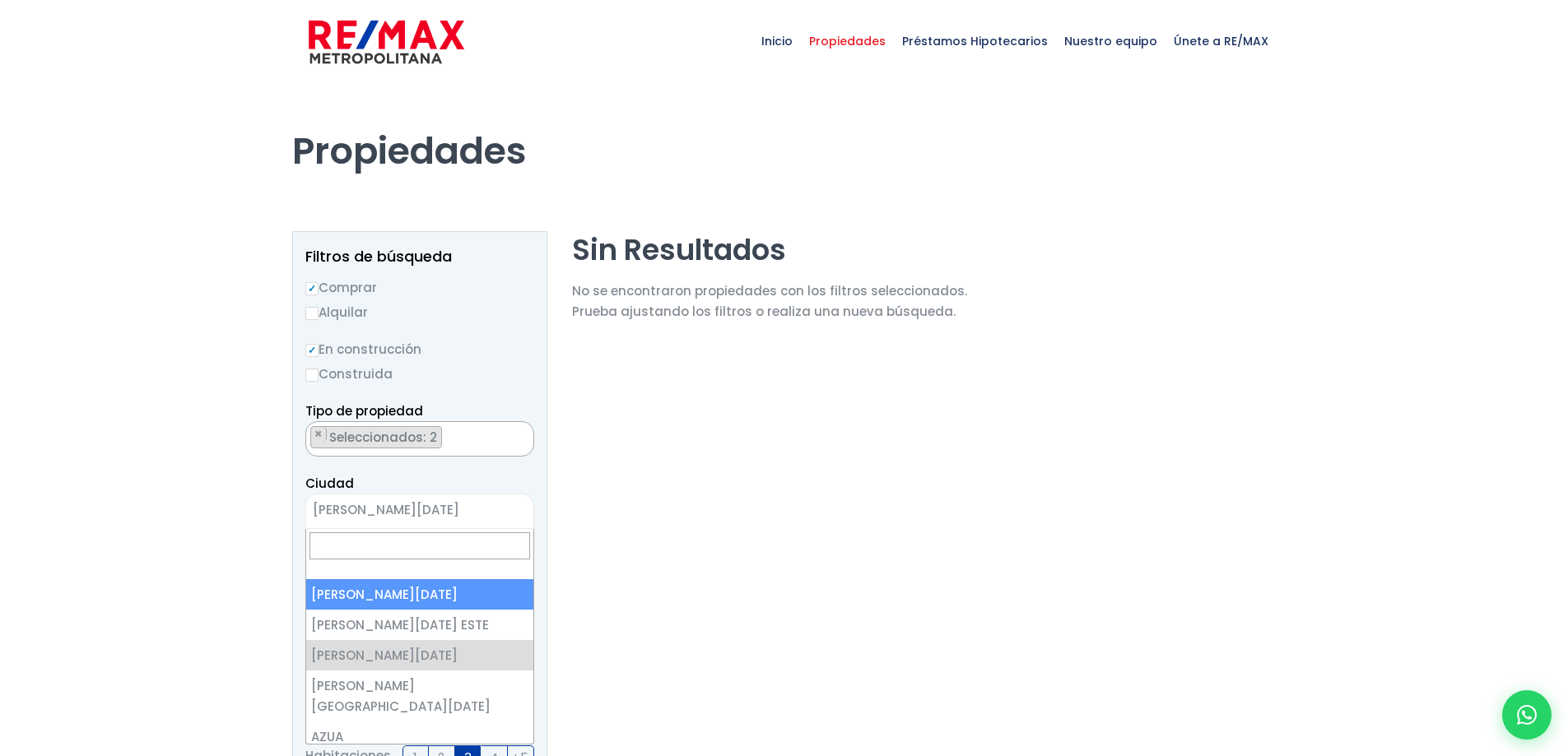
select select "1"
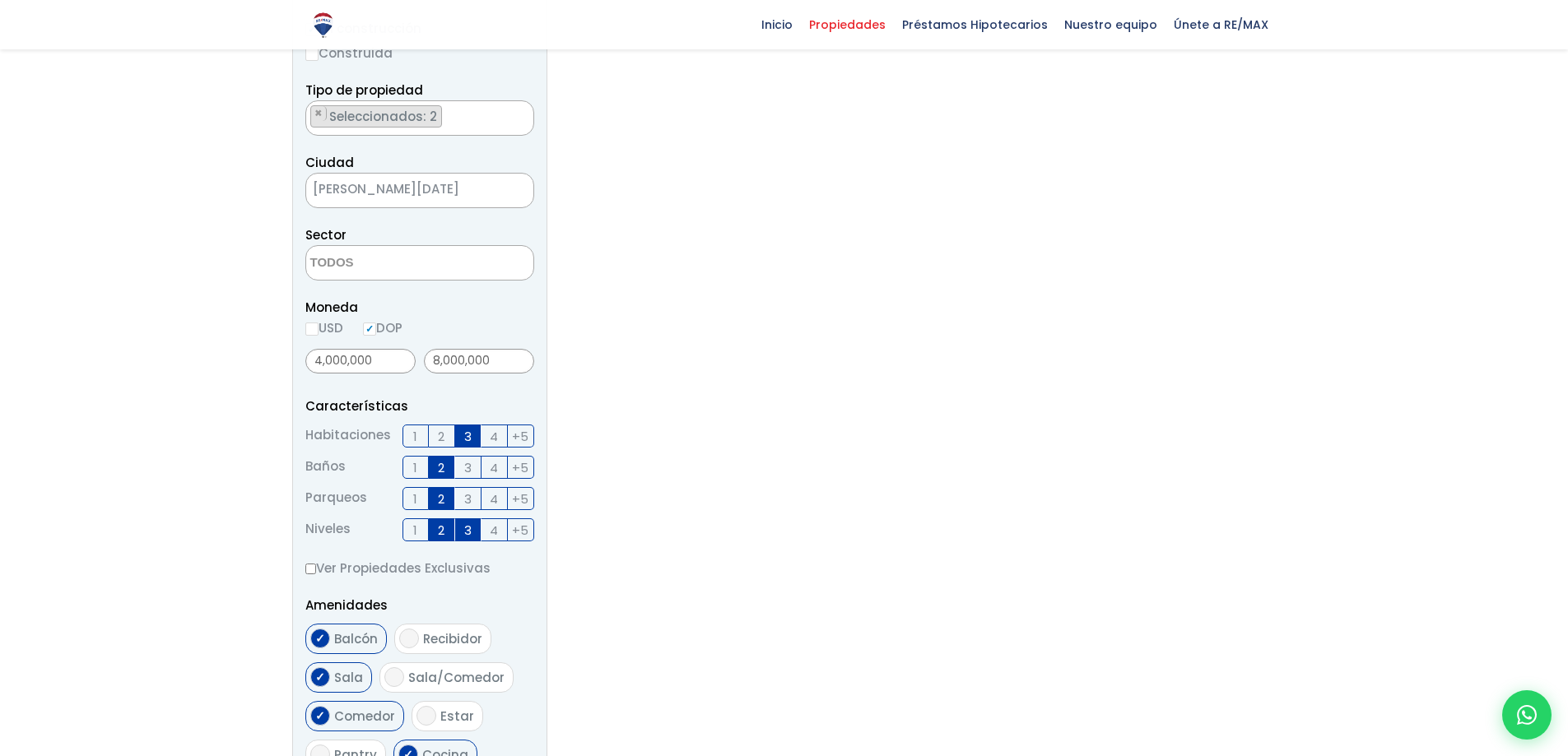
scroll to position [329, 0]
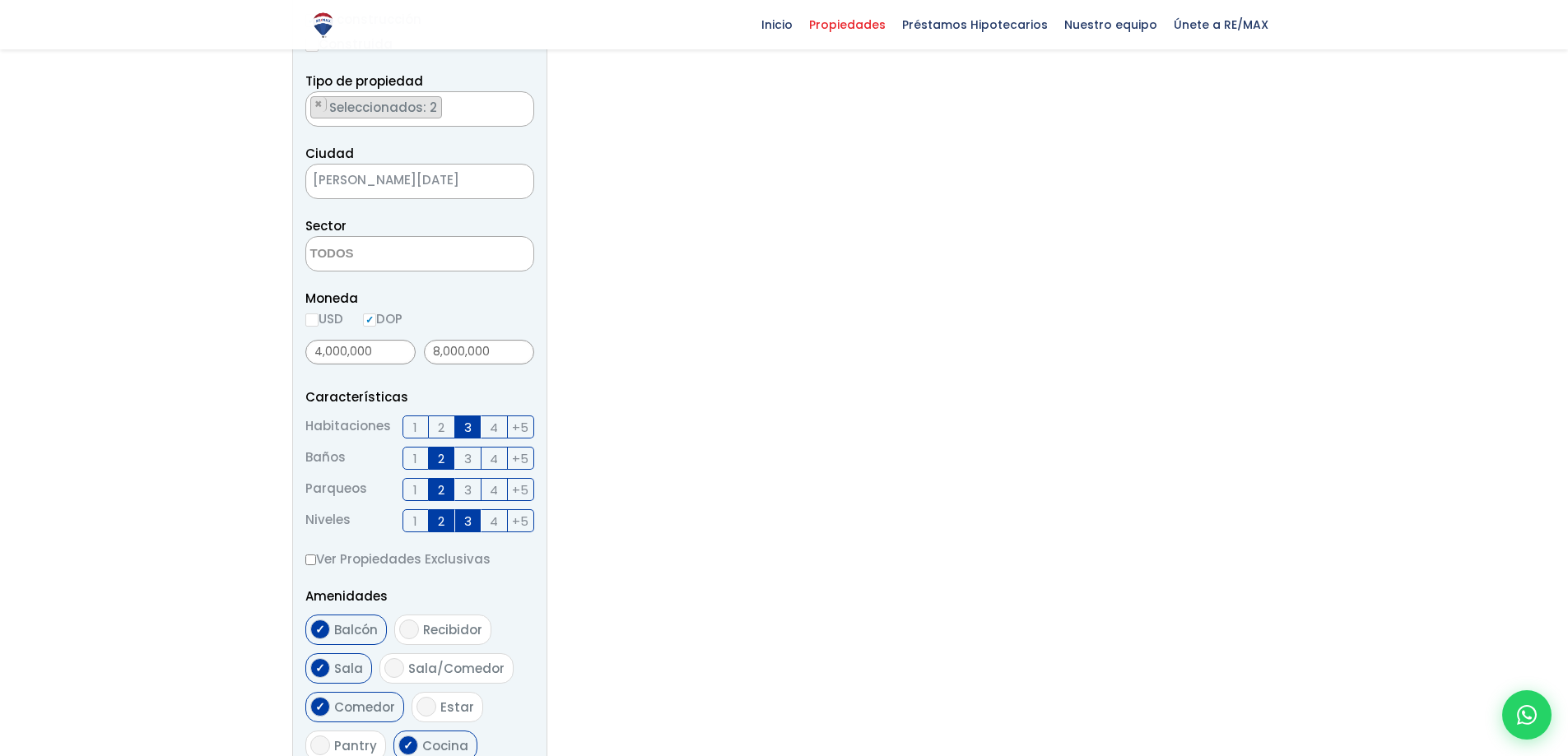
click at [414, 487] on span "1" at bounding box center [415, 490] width 4 height 20
click at [0, 0] on input "1" at bounding box center [0, 0] width 0 height 0
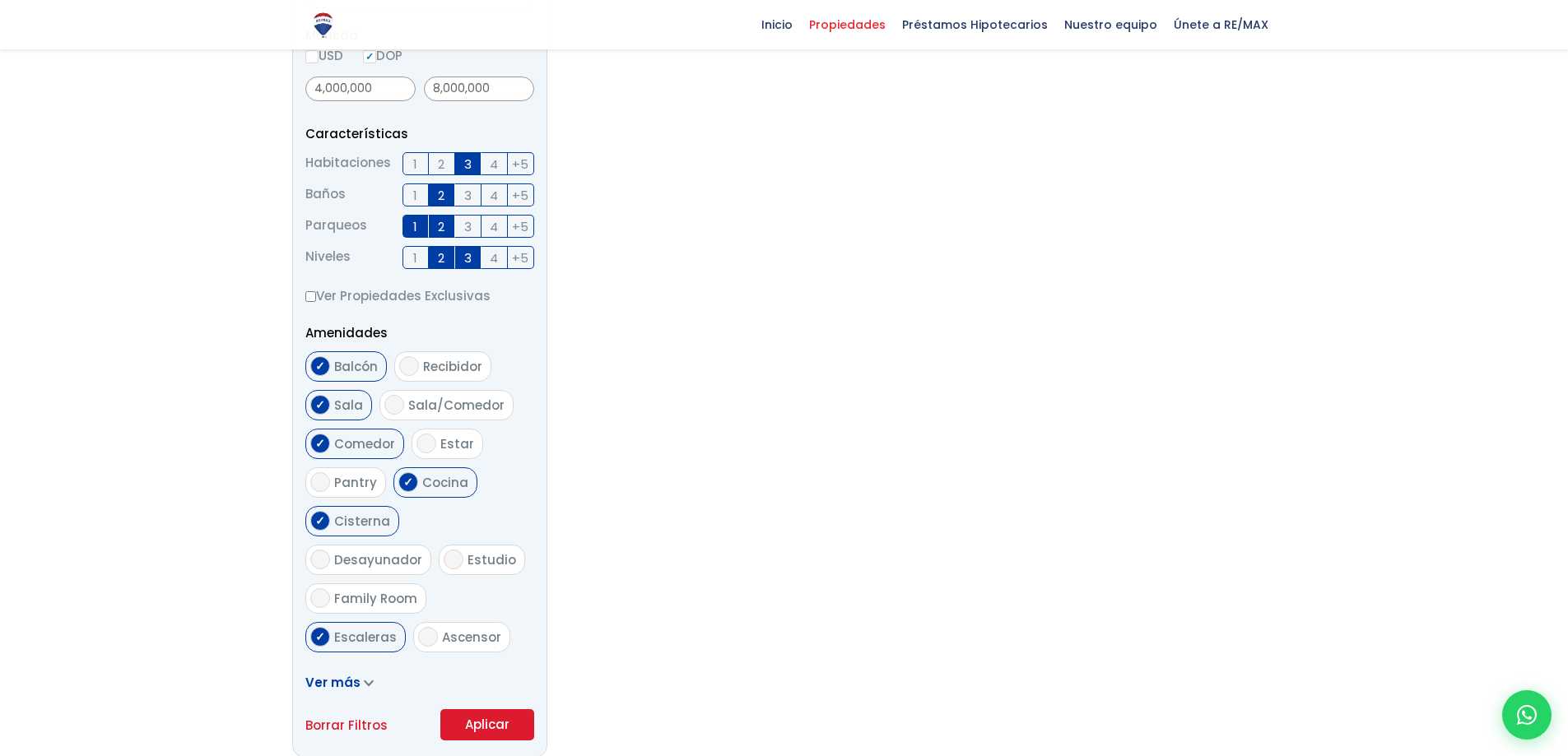
scroll to position [659, 0]
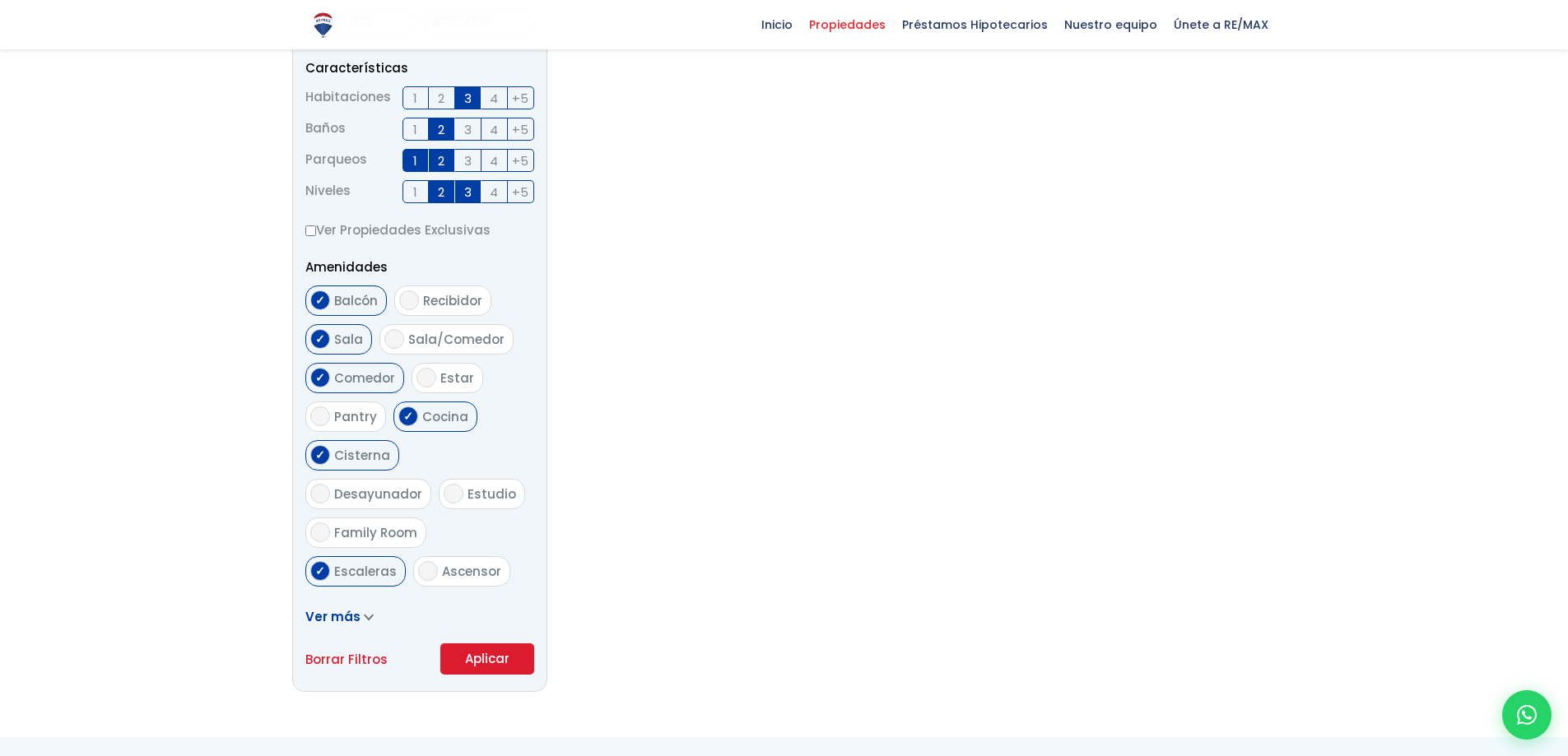
click at [320, 455] on input "Cisterna" at bounding box center [319, 454] width 19 height 19
checkbox input "false"
click at [484, 659] on button "Aplicar" at bounding box center [488, 659] width 94 height 31
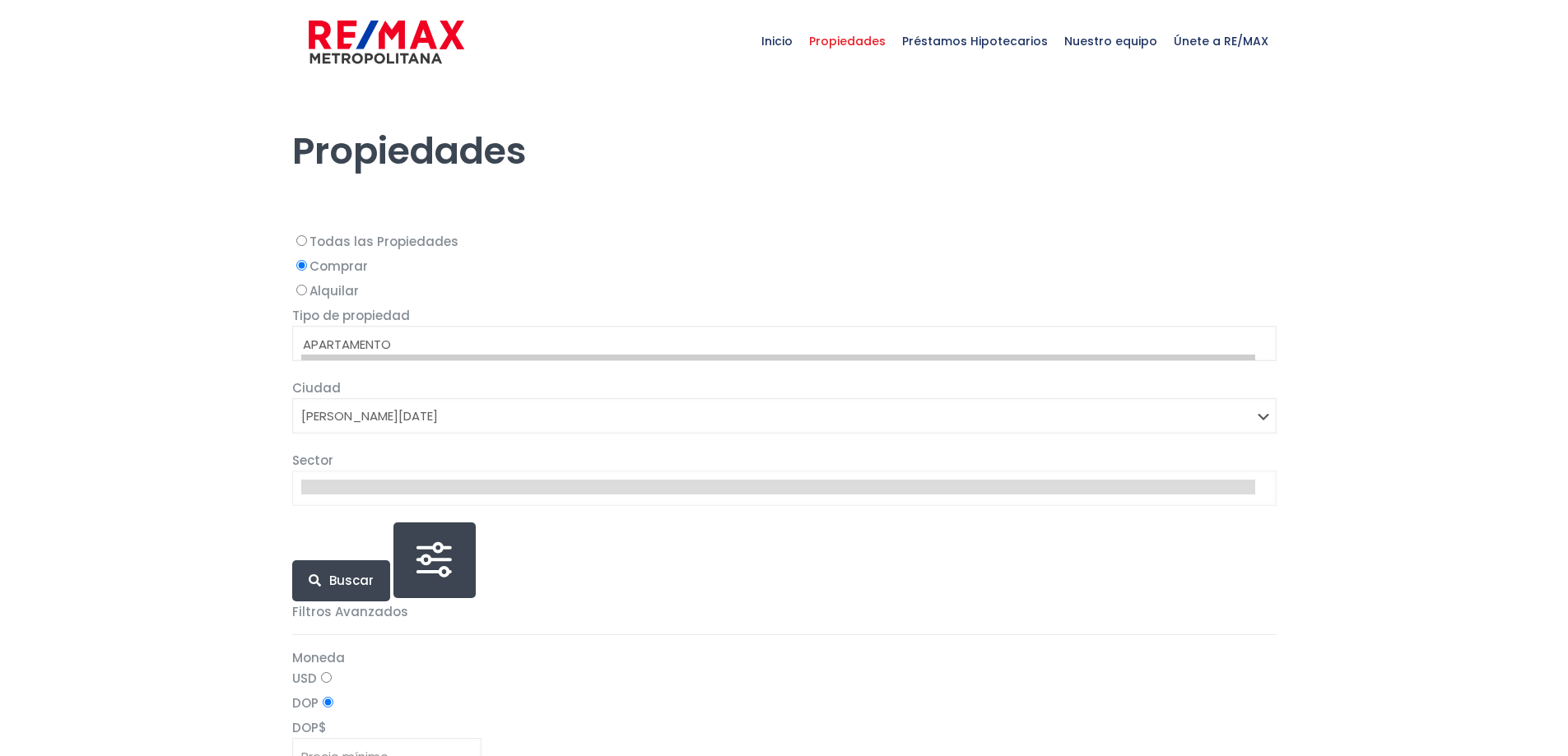
select select "1"
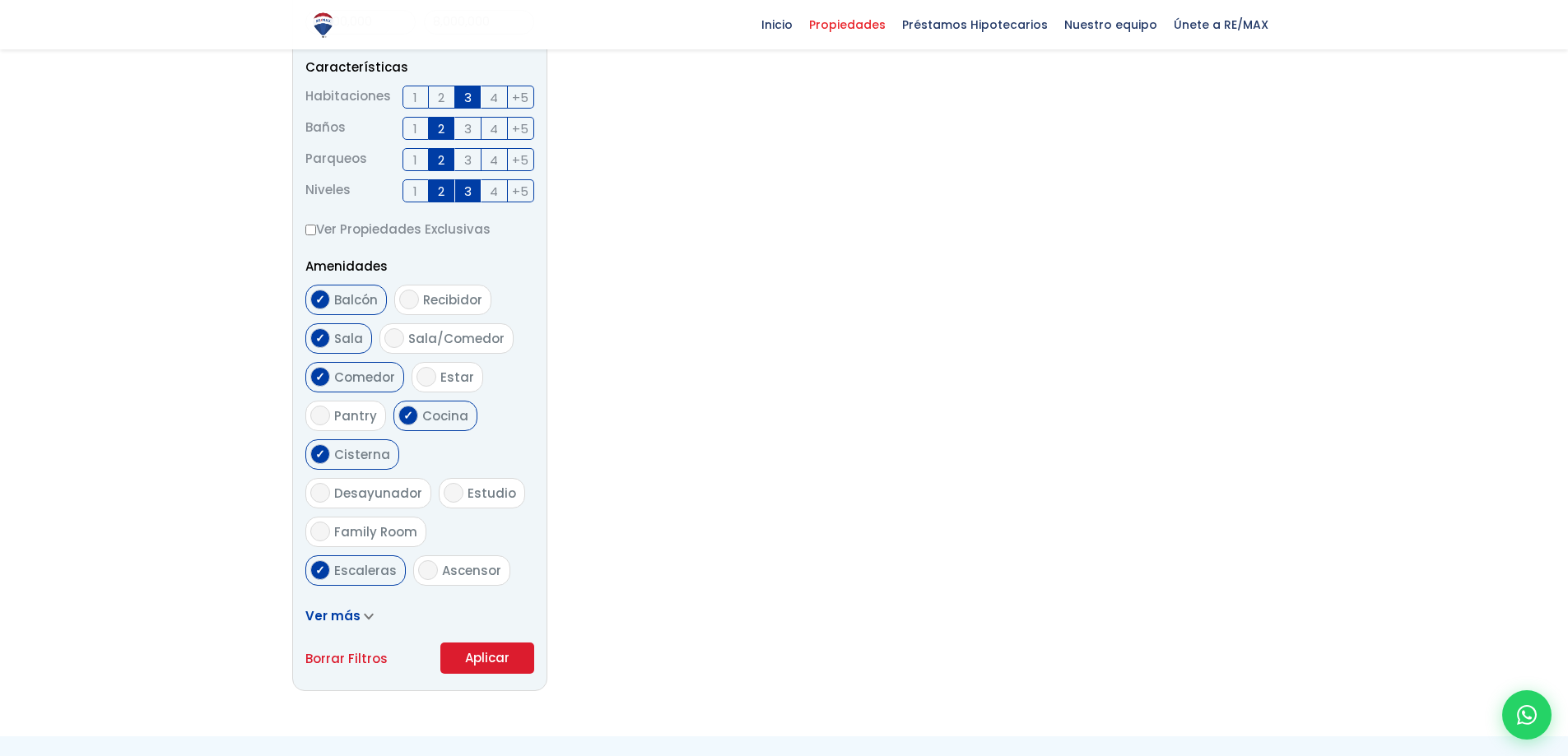
scroll to position [659, 0]
